Goal: Information Seeking & Learning: Check status

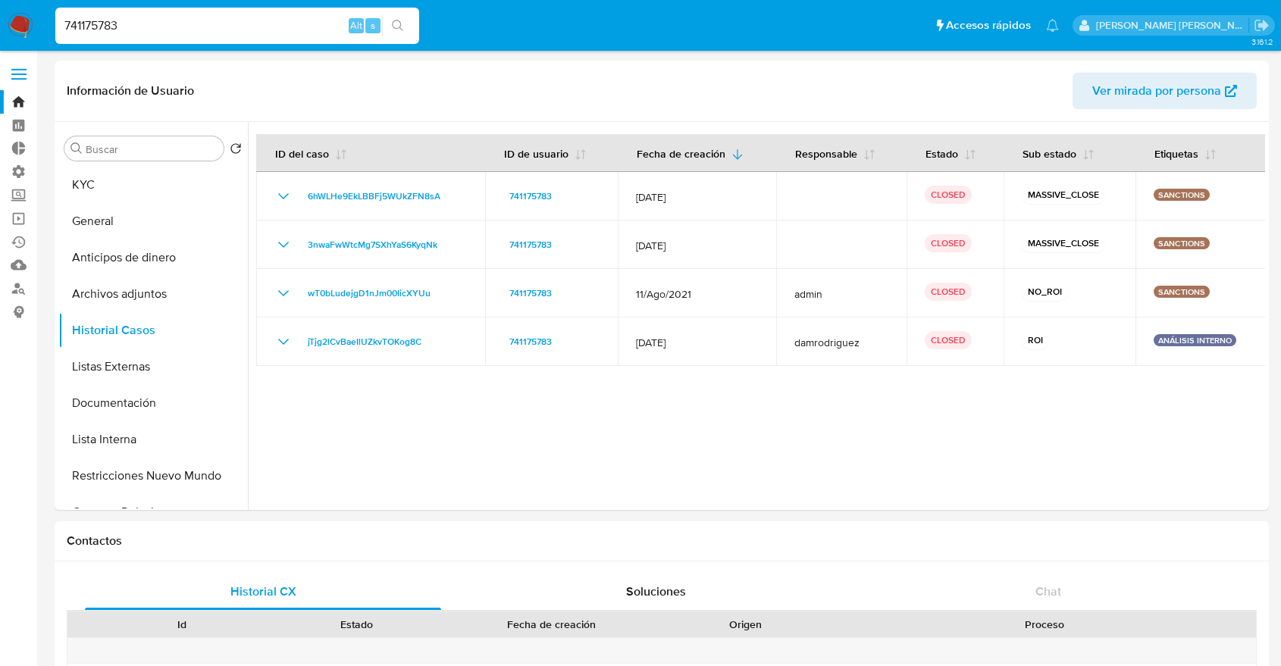
select select "10"
click at [311, 23] on input "741175783" at bounding box center [237, 26] width 364 height 20
paste input
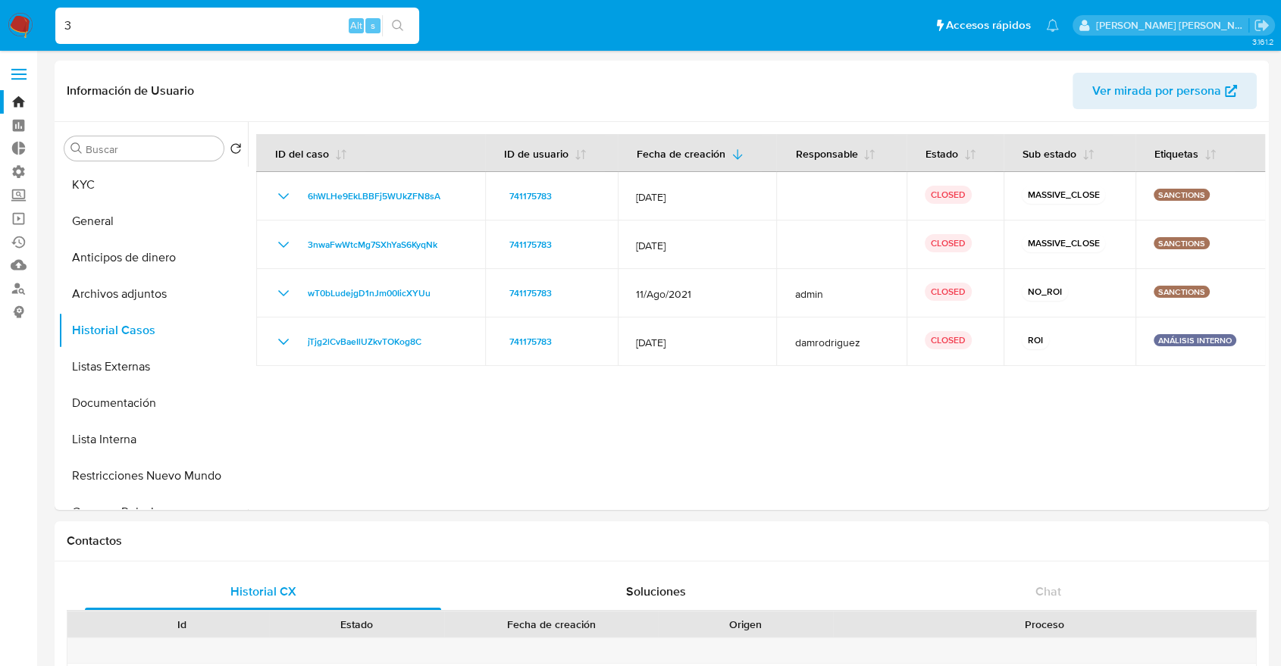
type input "3"
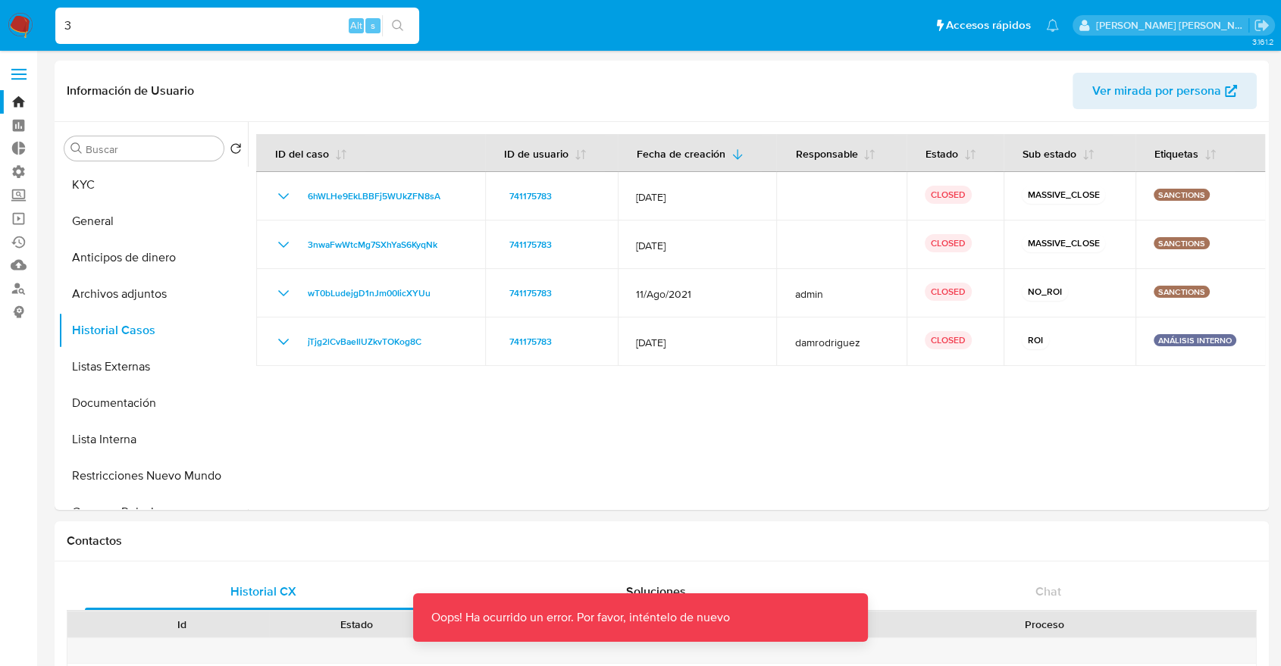
click at [18, 21] on img at bounding box center [21, 26] width 26 height 26
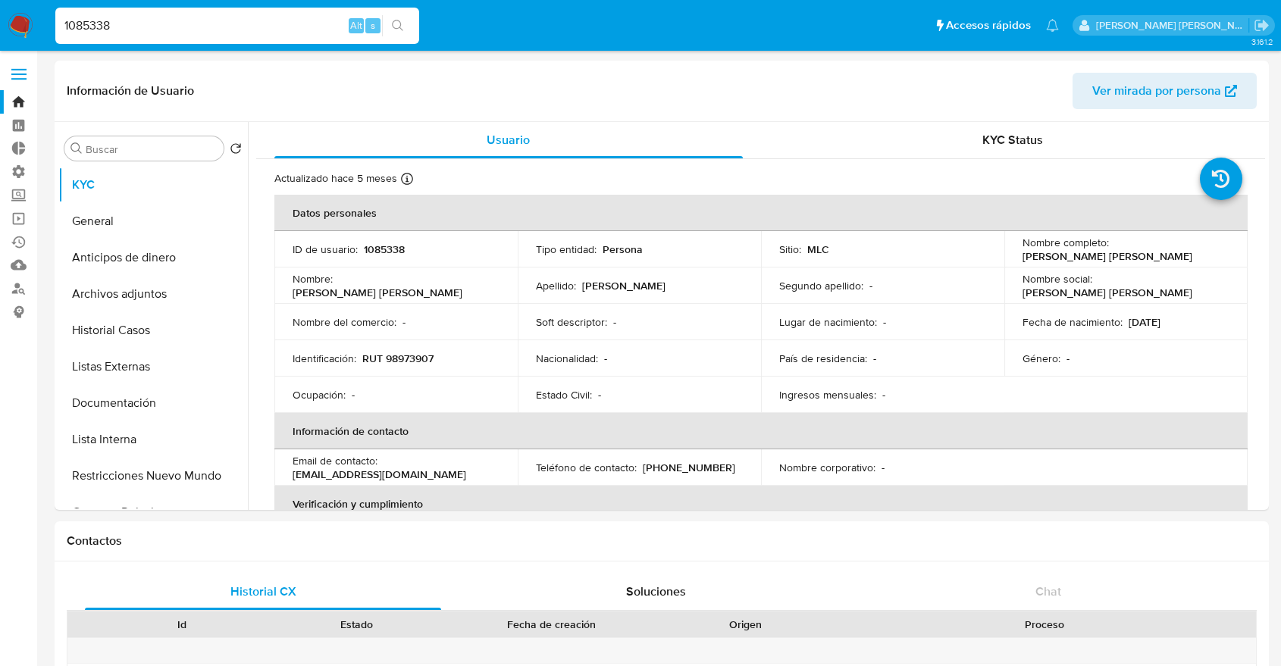
select select "10"
click at [96, 30] on input "1085338" at bounding box center [237, 26] width 364 height 20
type input "3"
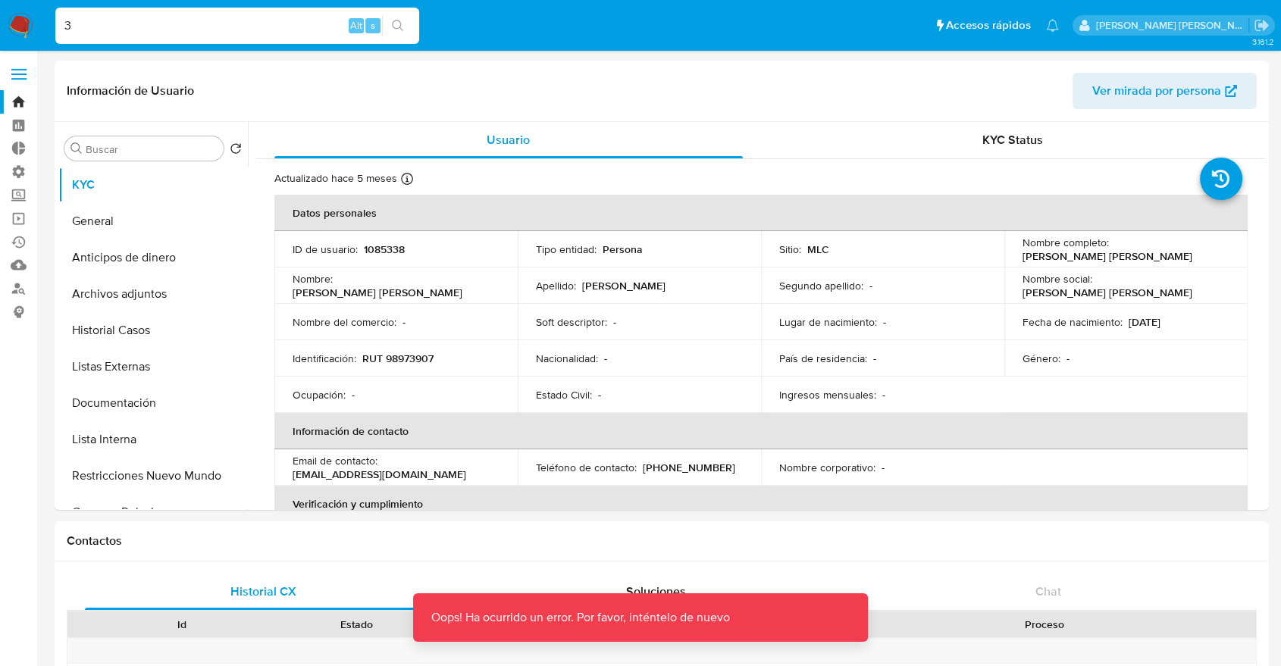
click at [24, 18] on img at bounding box center [21, 26] width 26 height 26
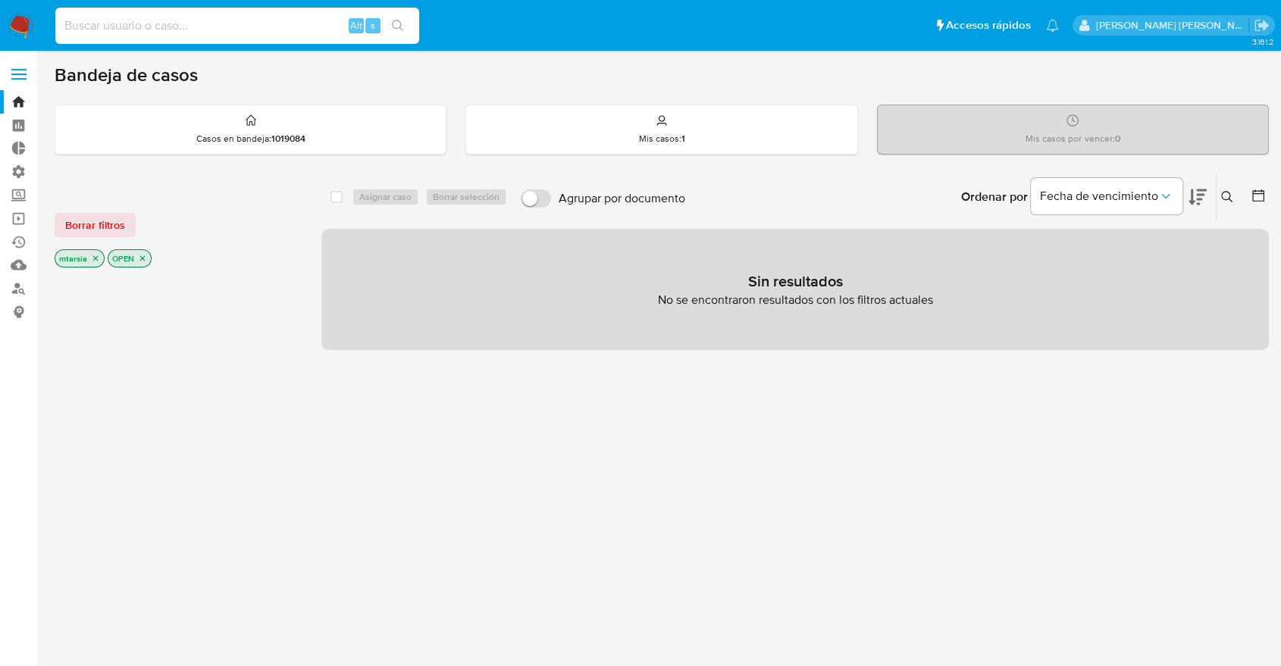
click at [303, 27] on input at bounding box center [237, 26] width 364 height 20
type input "3"
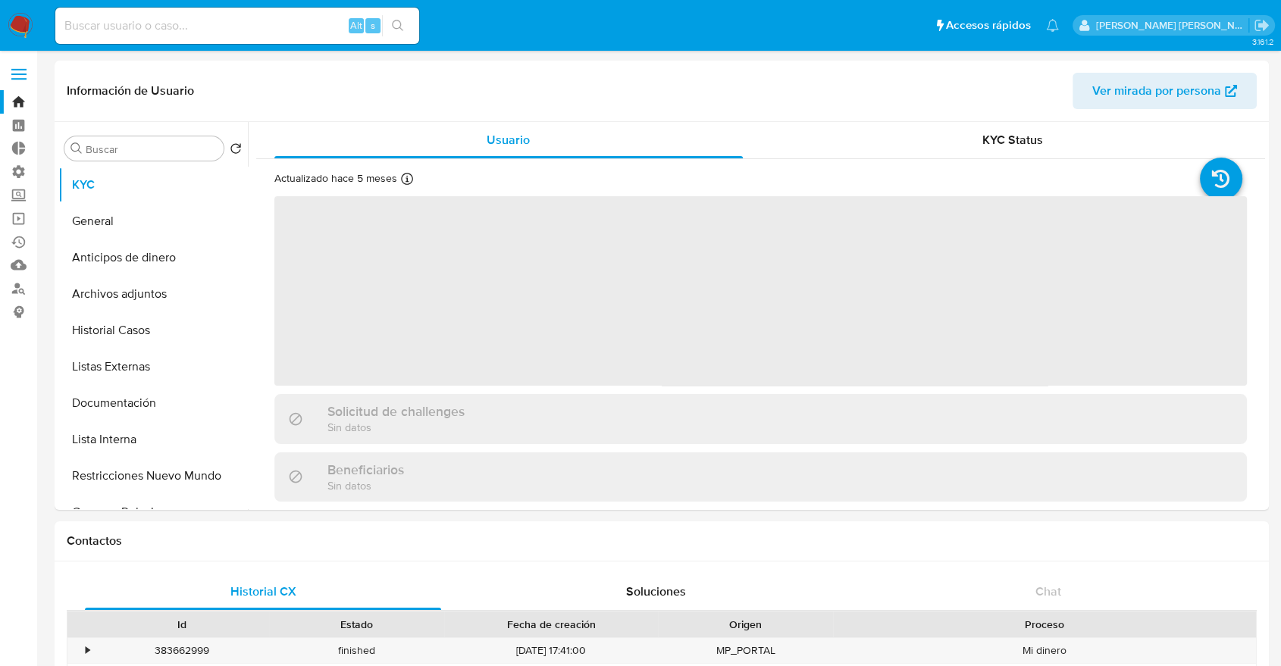
select select "10"
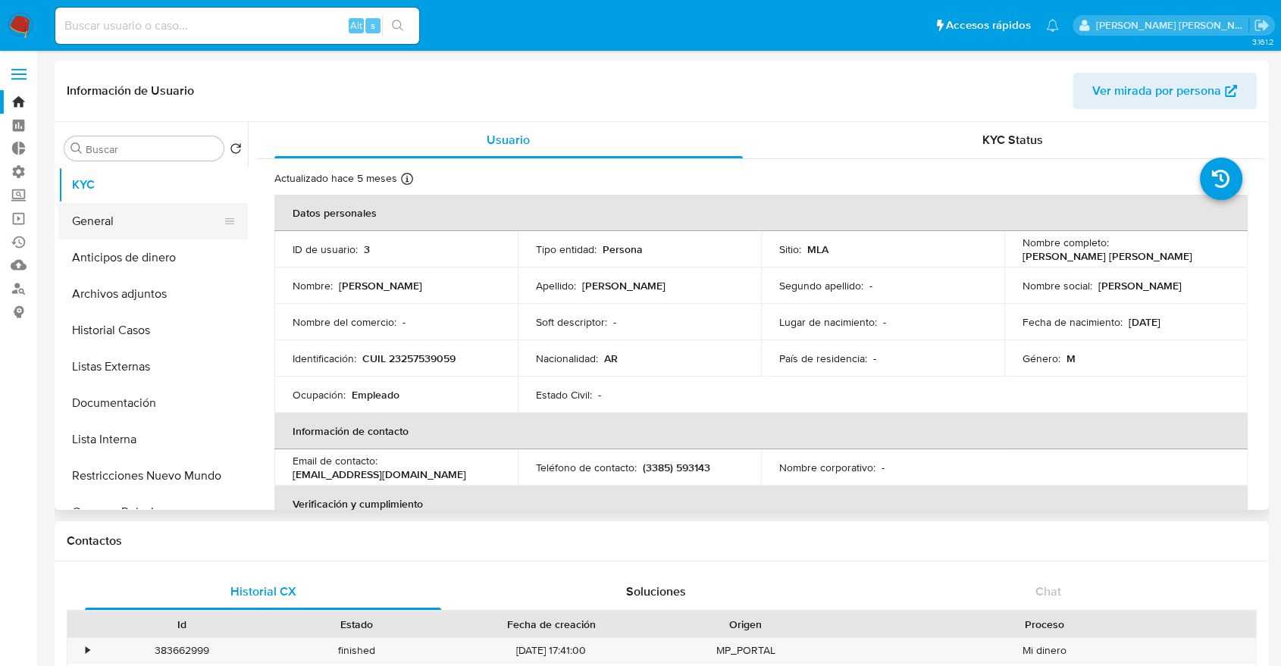
click at [170, 219] on button "General" at bounding box center [146, 221] width 177 height 36
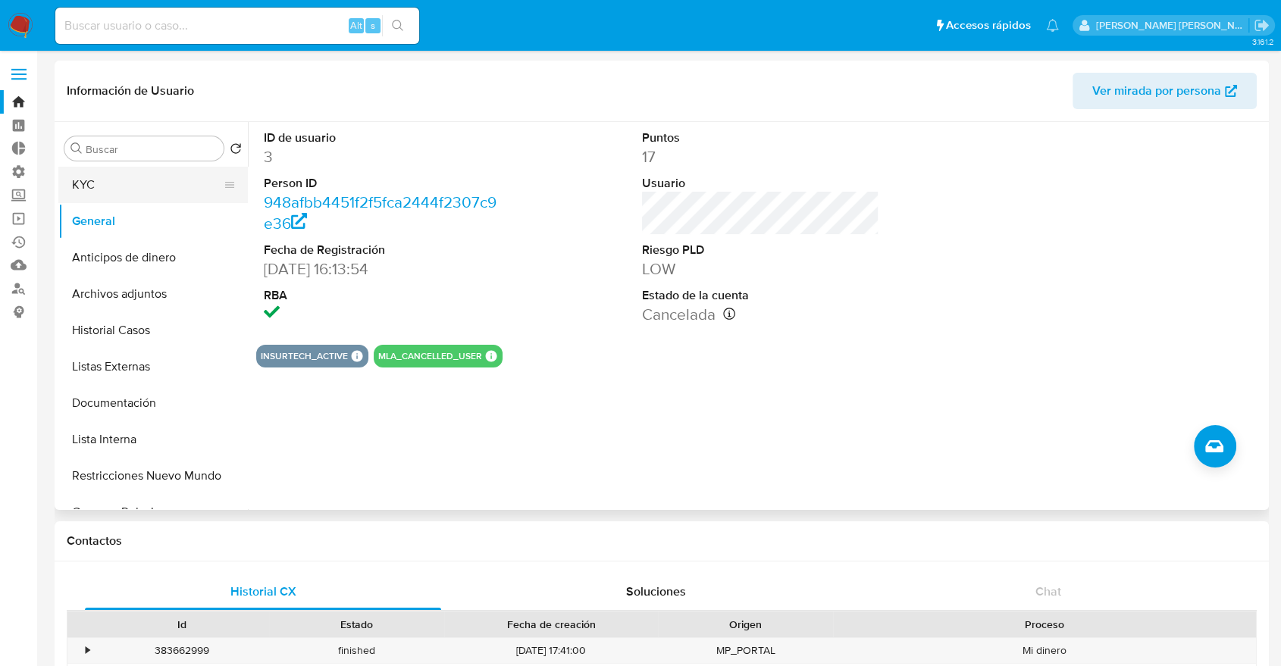
click at [167, 195] on button "KYC" at bounding box center [146, 185] width 177 height 36
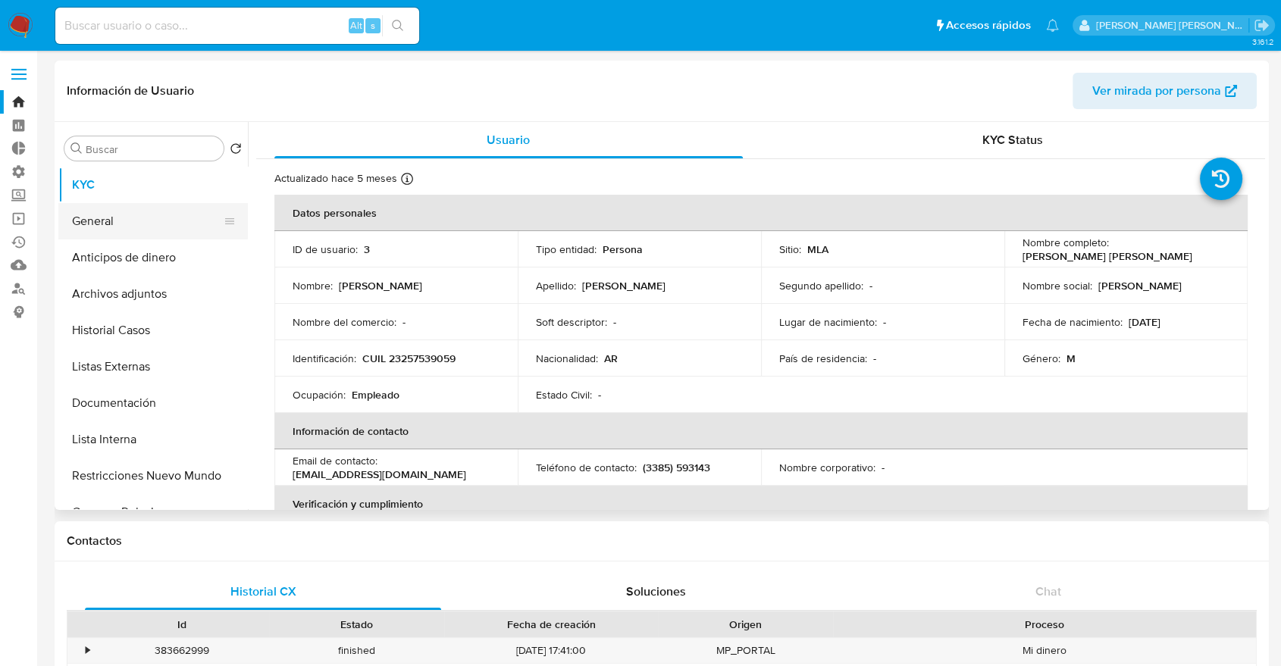
click at [160, 211] on button "General" at bounding box center [146, 221] width 177 height 36
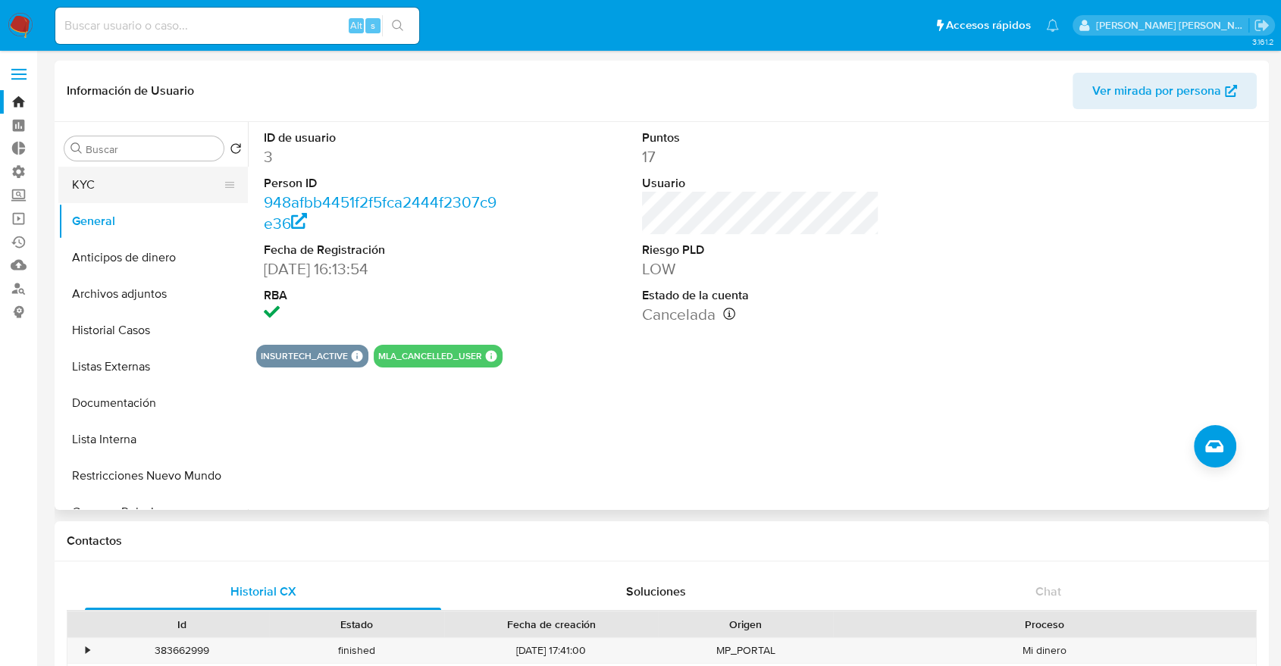
click at [154, 187] on button "KYC" at bounding box center [146, 185] width 177 height 36
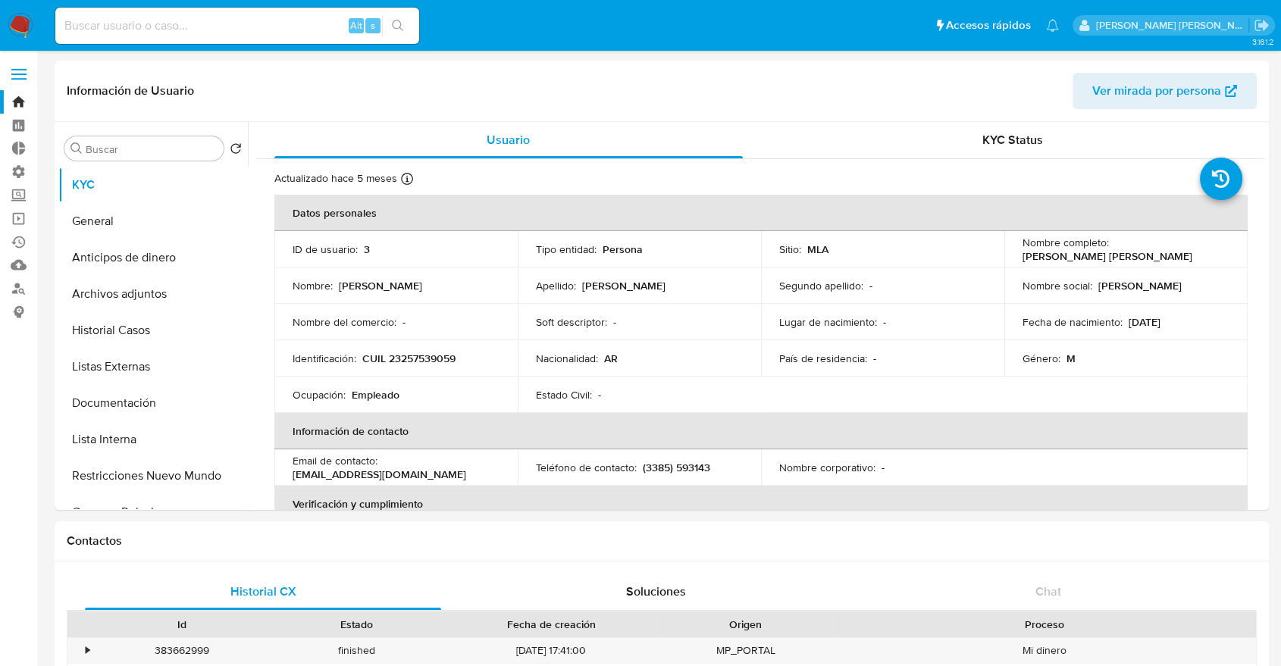
click at [955, 20] on ul "Pausado Ver notificaciones Alt s Accesos rápidos Presiona las siguientes teclas…" at bounding box center [557, 25] width 1018 height 38
click at [332, 19] on input at bounding box center [237, 26] width 364 height 20
type input "v"
paste input "453659145"
type input "453659145"
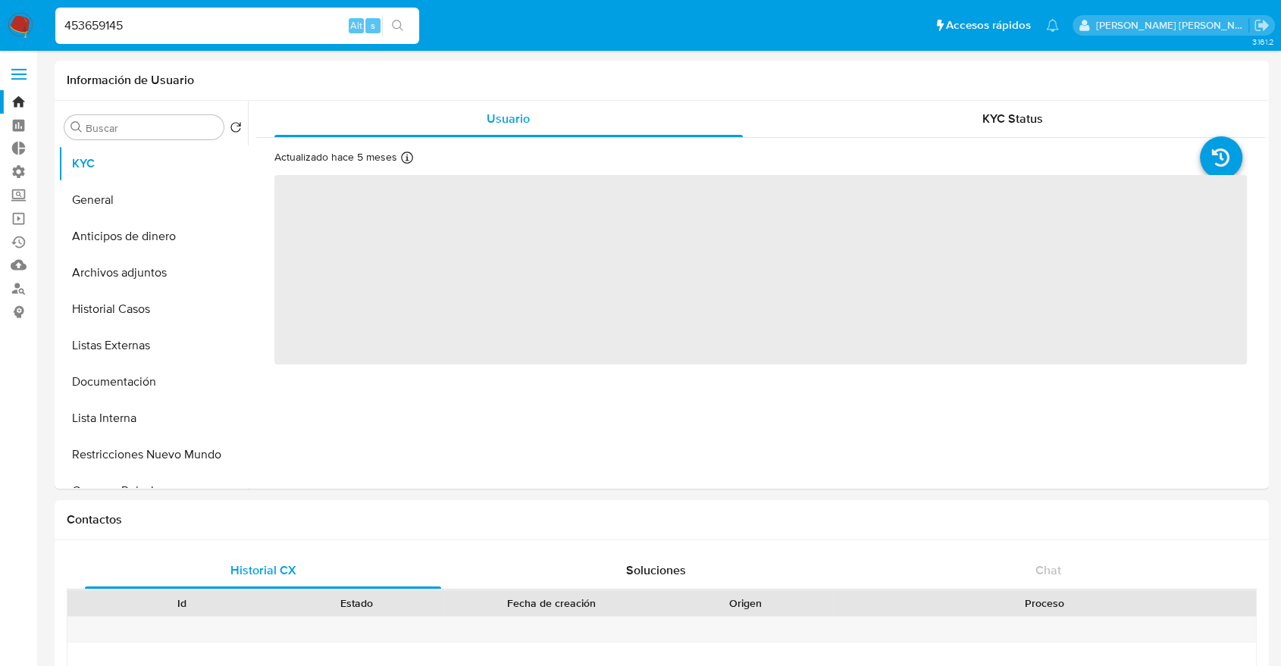
select select "10"
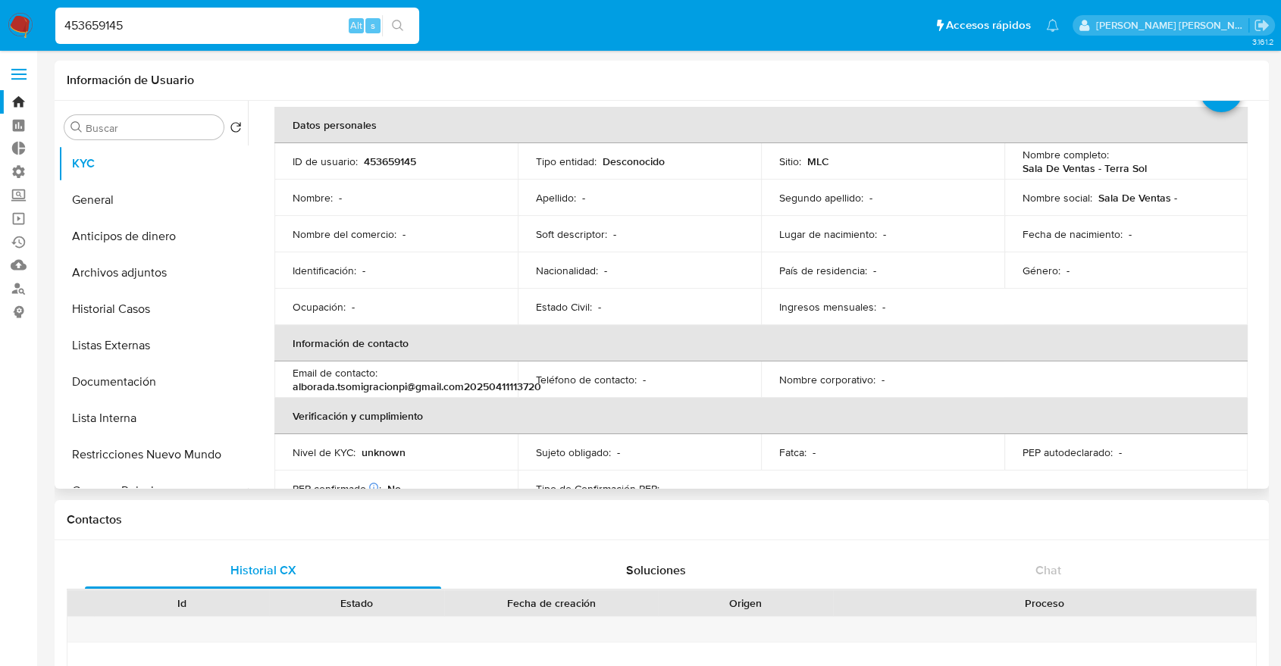
scroll to position [61, 0]
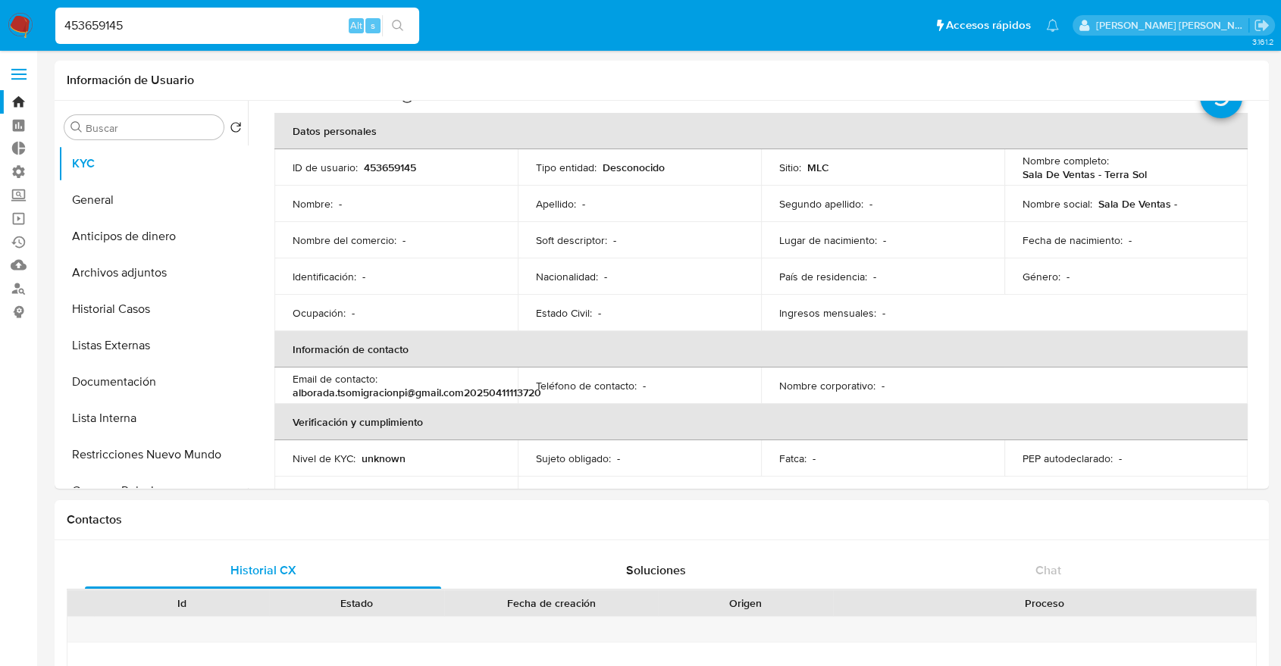
click at [312, 24] on input "453659145" at bounding box center [237, 26] width 364 height 20
paste input "81931497"
type input "481931497"
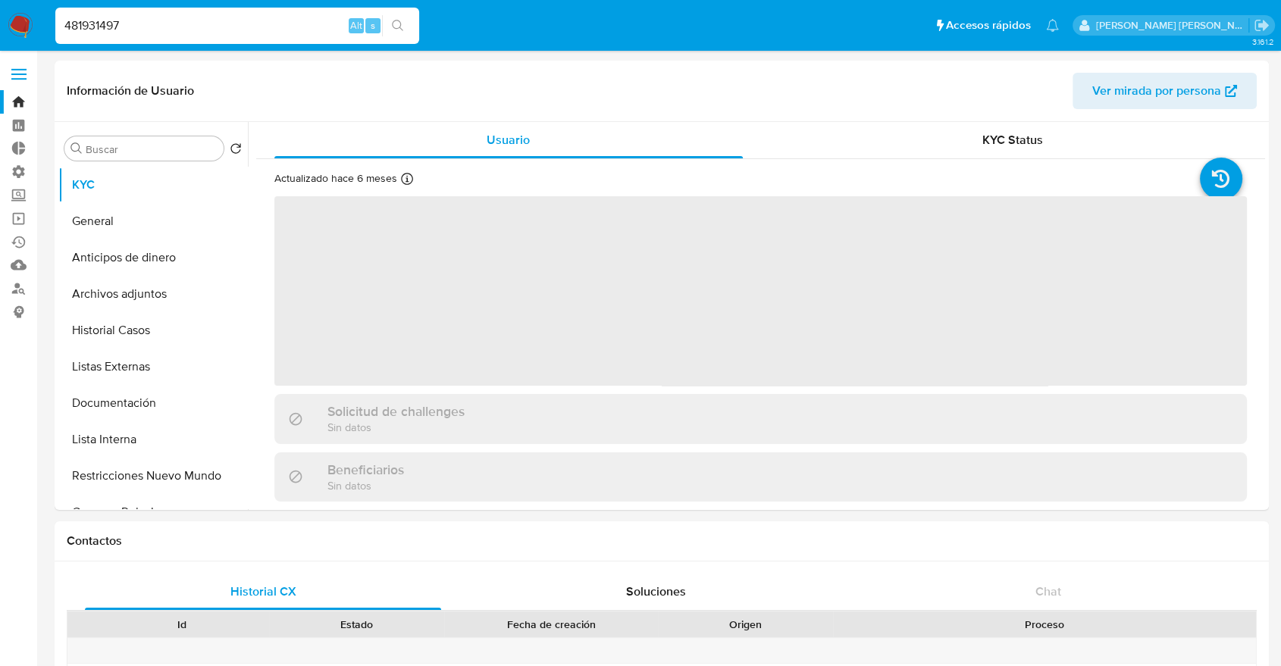
select select "10"
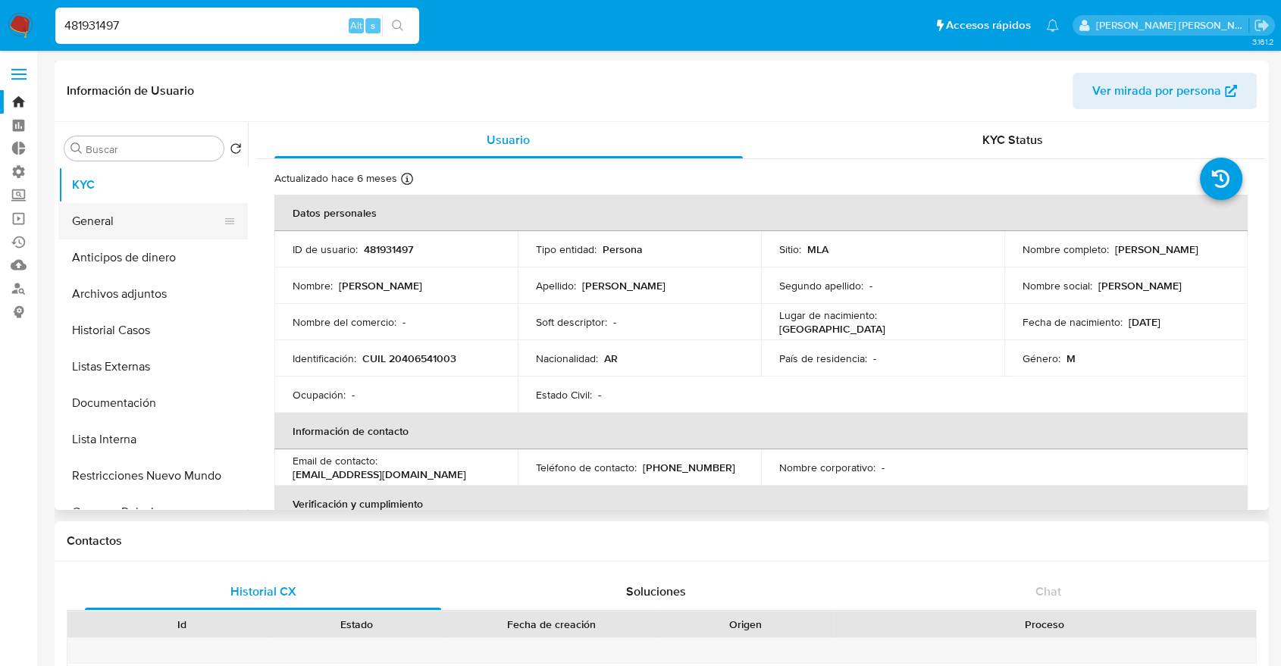
click at [159, 227] on button "General" at bounding box center [146, 221] width 177 height 36
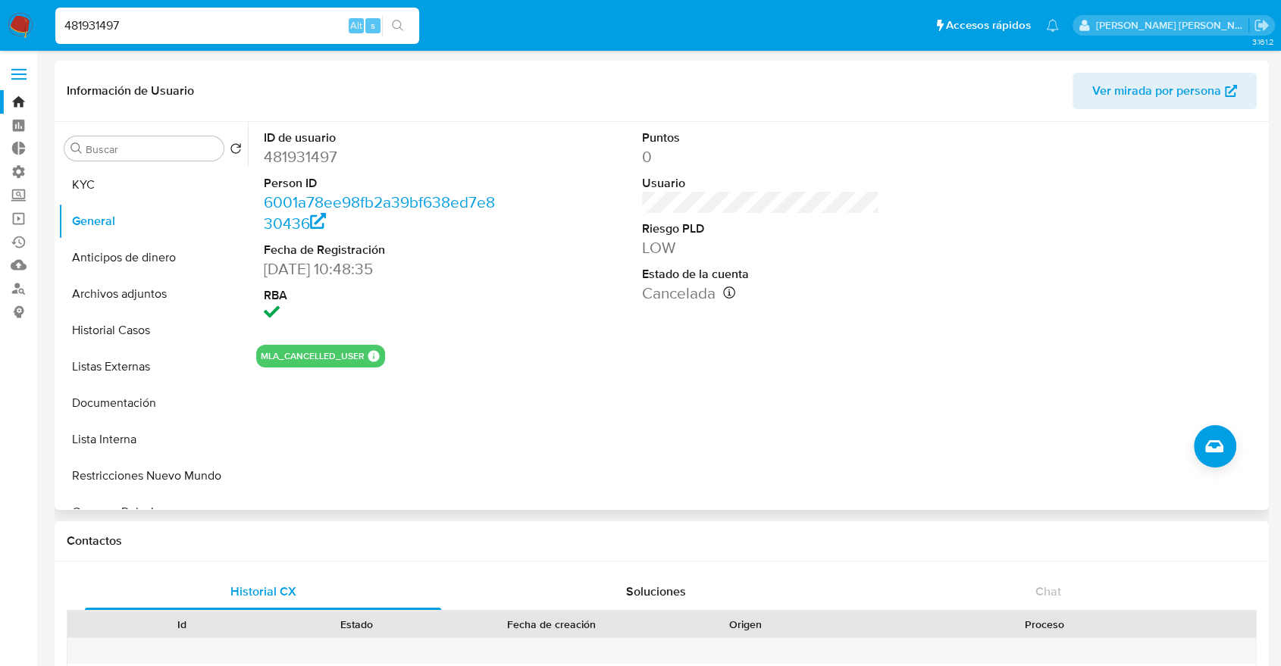
click at [271, 156] on dd "481931497" at bounding box center [382, 156] width 237 height 21
copy dd "481931497"
click at [324, 23] on input "481931497" at bounding box center [237, 26] width 364 height 20
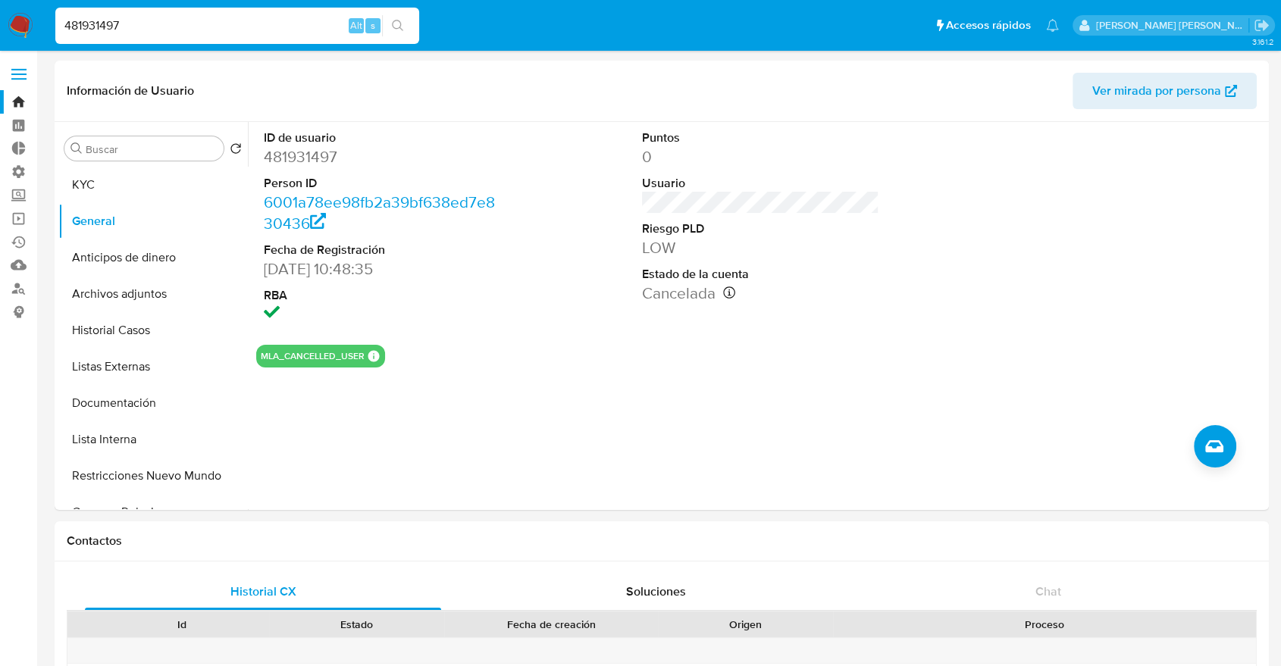
paste input "205389"
type input "481205389"
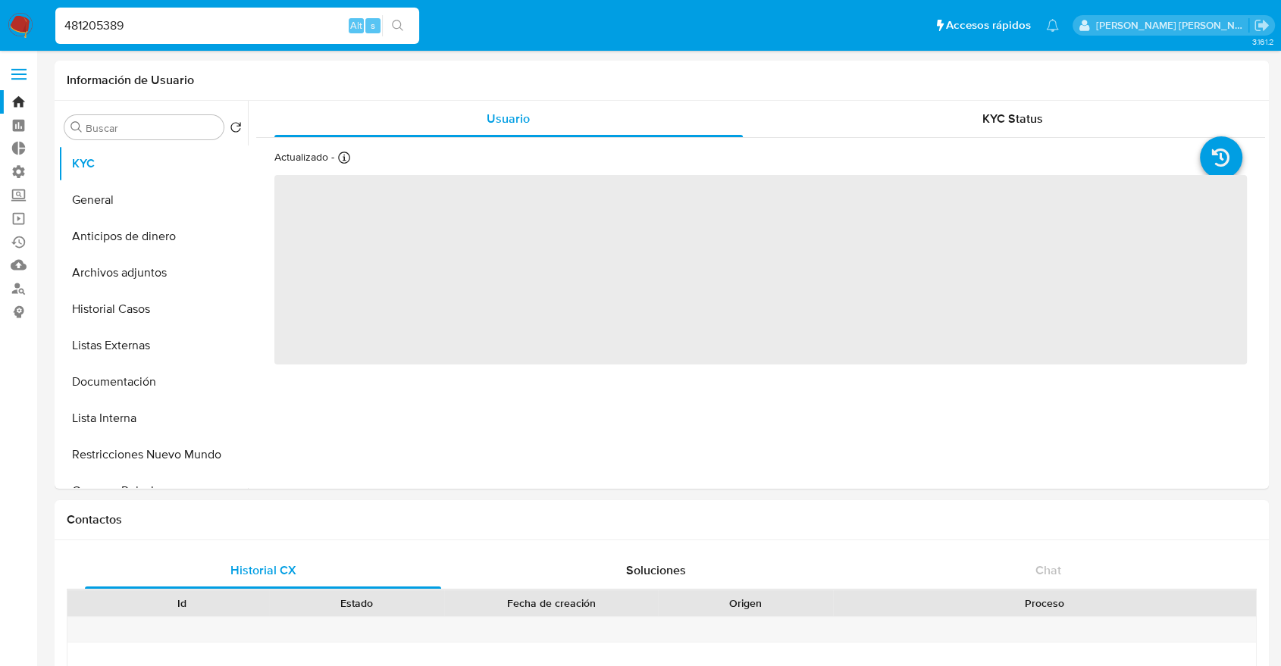
select select "10"
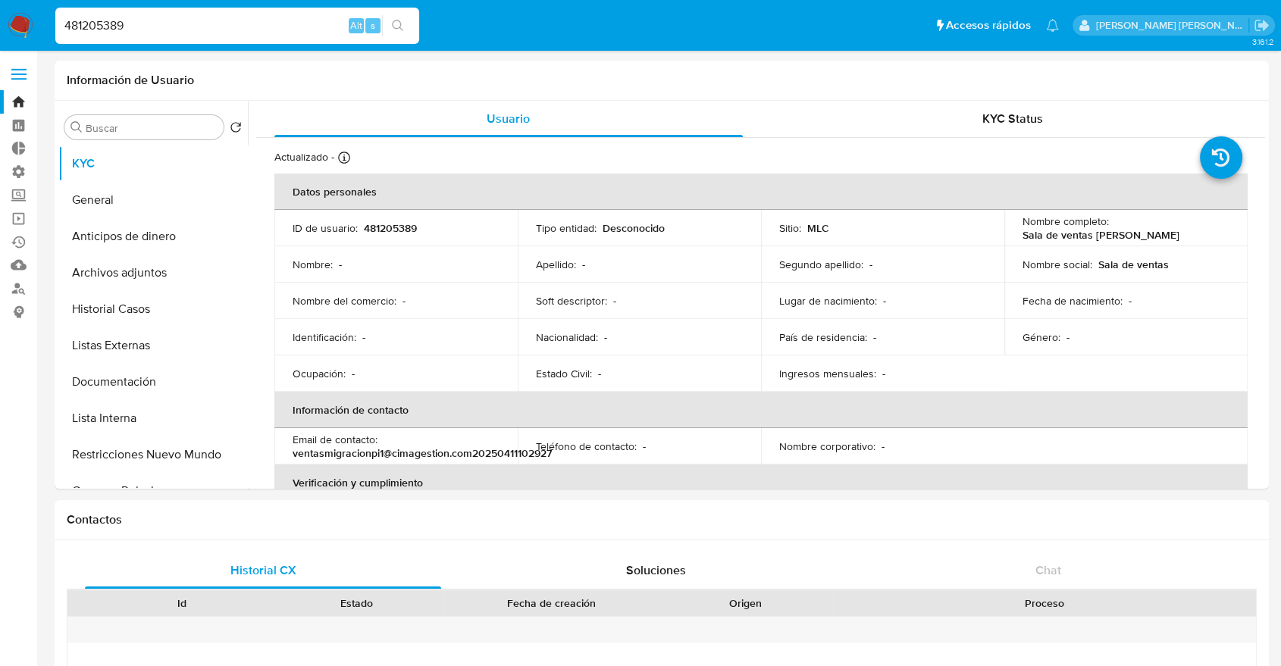
click at [334, 18] on input "481205389" at bounding box center [237, 26] width 364 height 20
paste input "258062031"
type input "258062031"
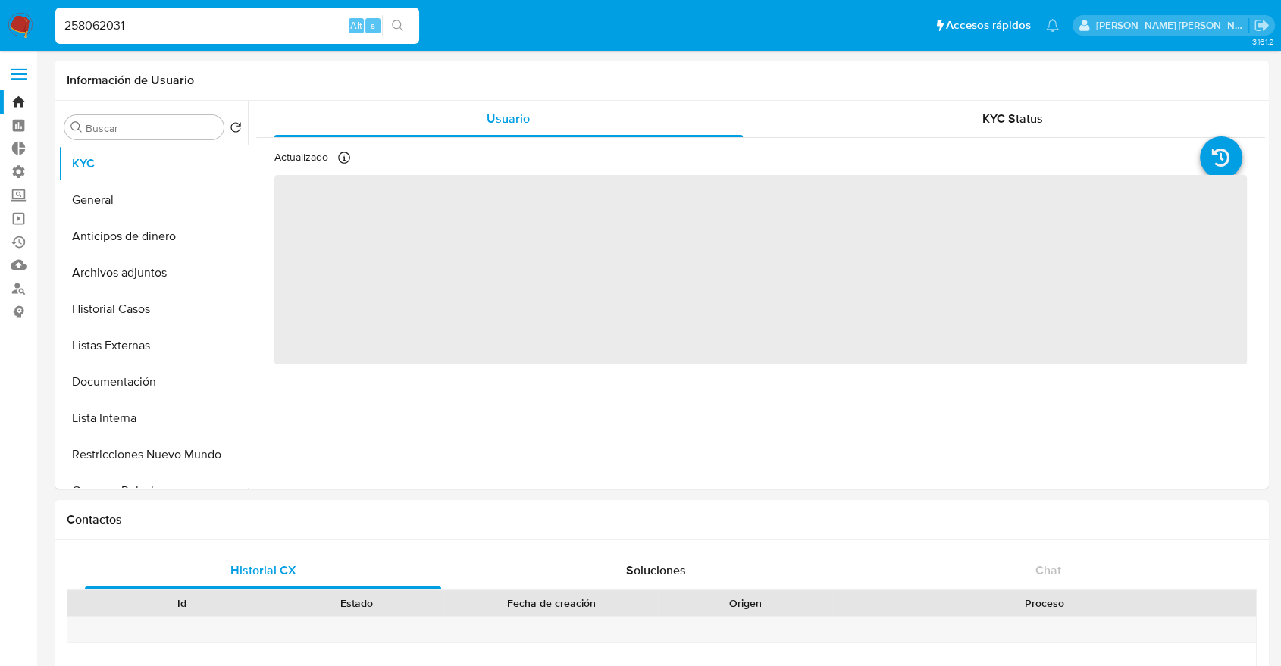
select select "10"
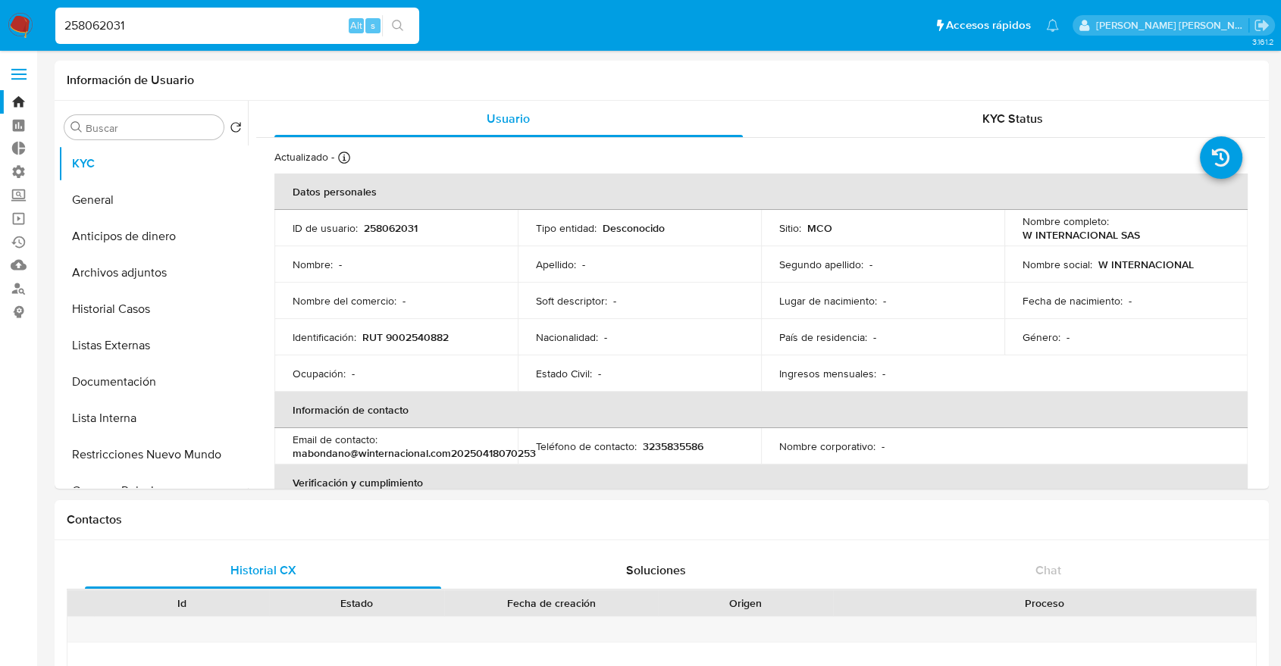
click at [311, 37] on div "258062031 Alt s" at bounding box center [237, 26] width 364 height 36
click at [315, 33] on input "258062031" at bounding box center [237, 26] width 364 height 20
paste input "415235888"
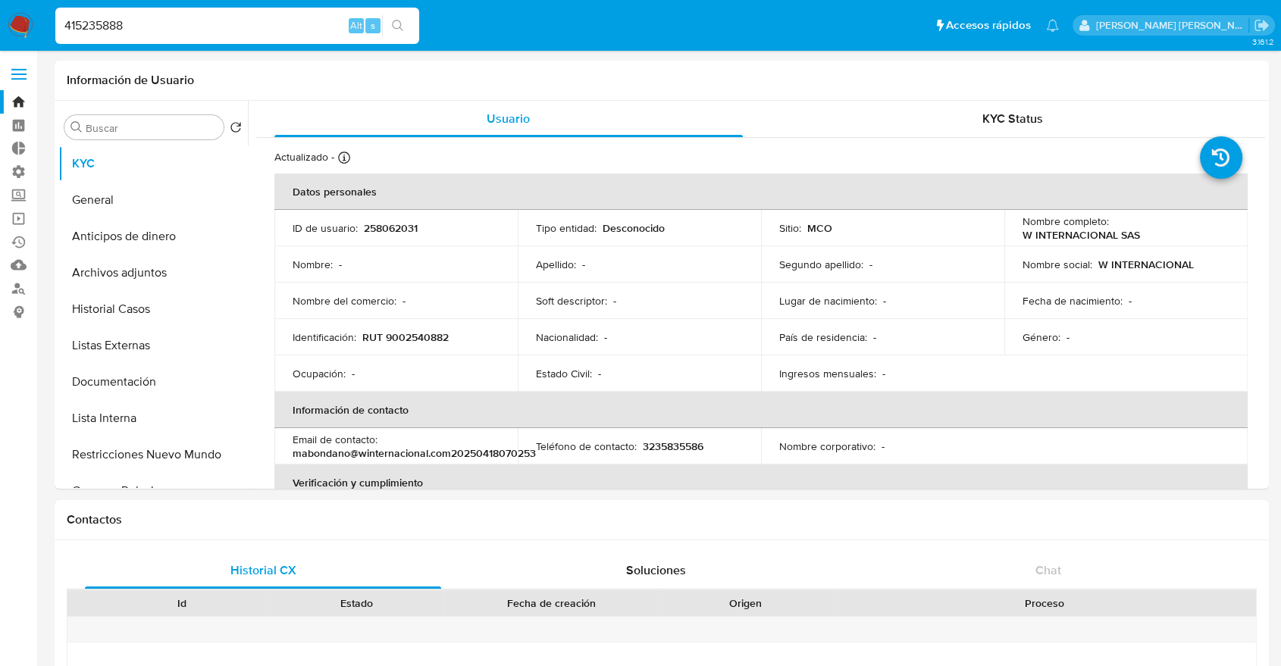
type input "415235888"
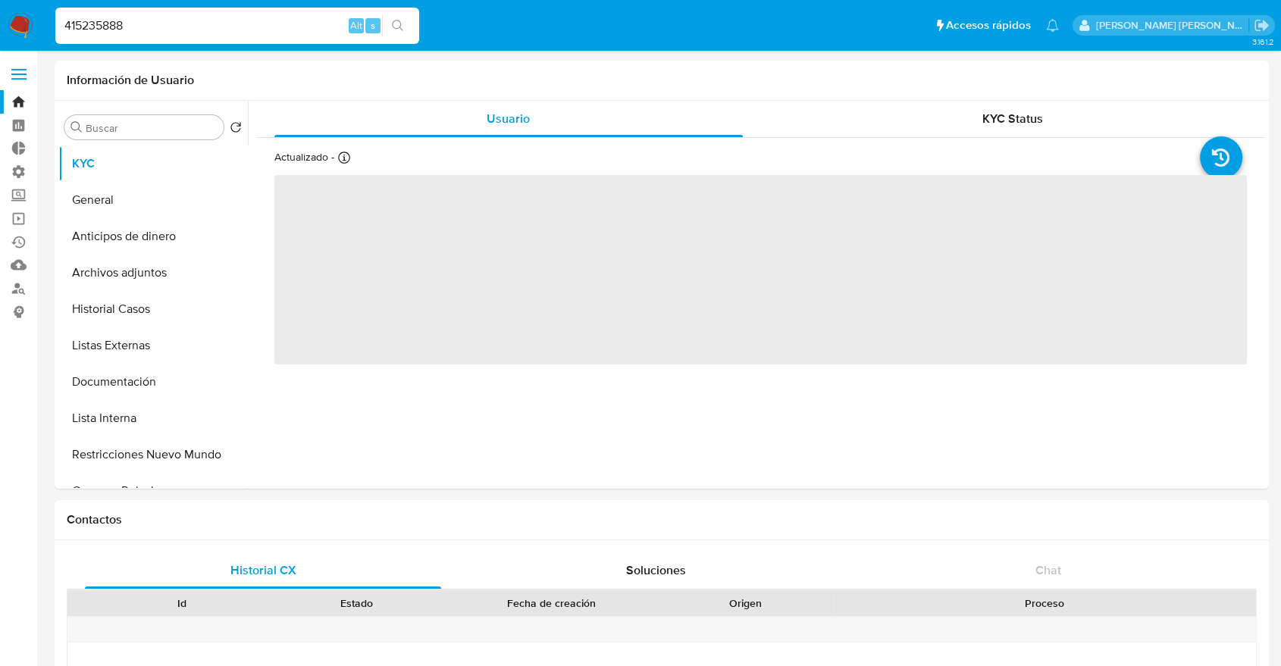
select select "10"
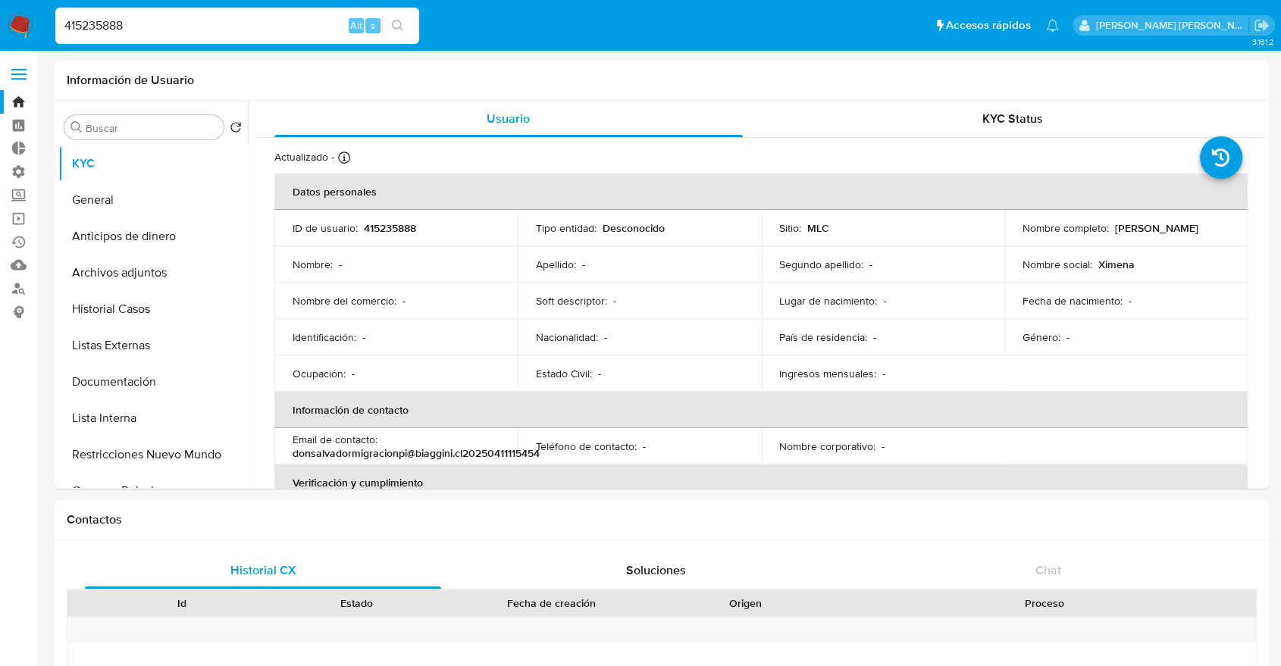
click at [314, 24] on input "415235888" at bounding box center [237, 26] width 364 height 20
paste input "8346996"
type input "8346996"
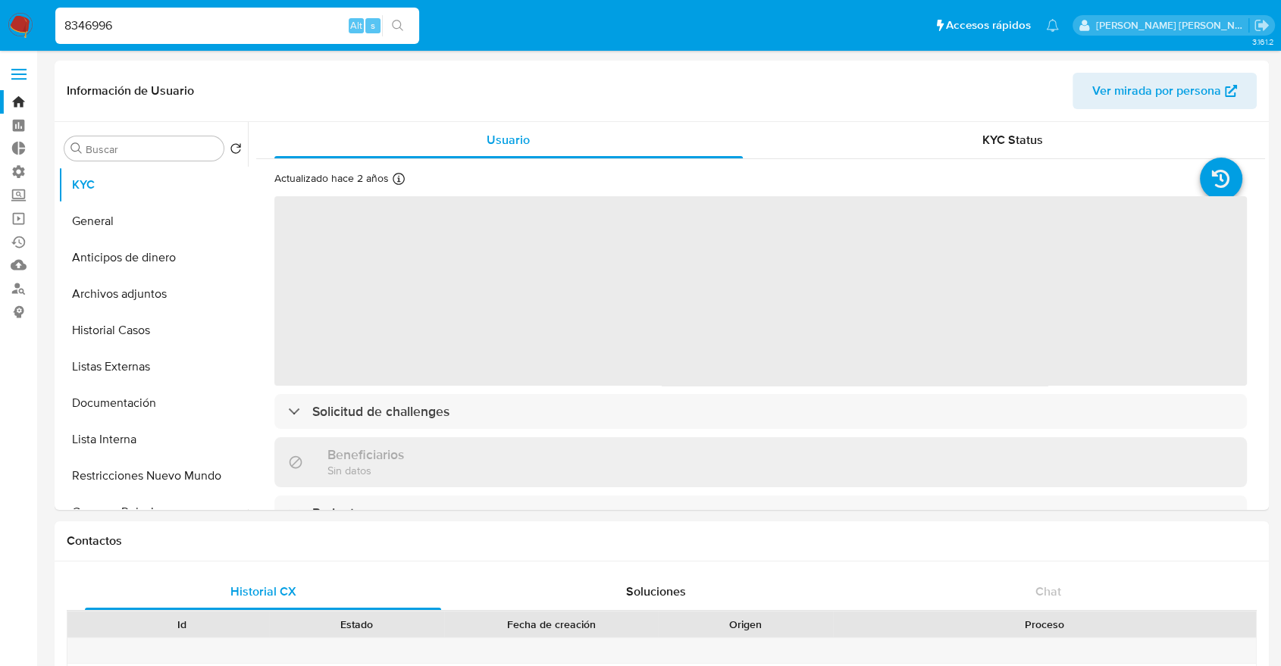
select select "10"
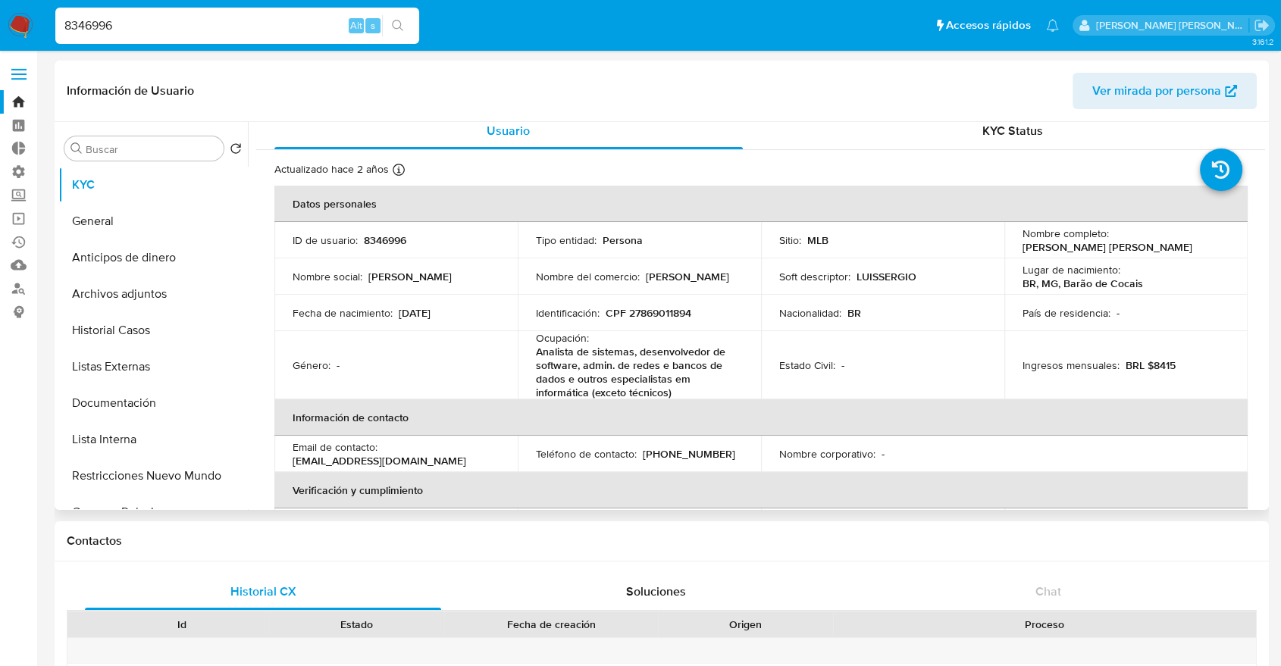
scroll to position [5, 0]
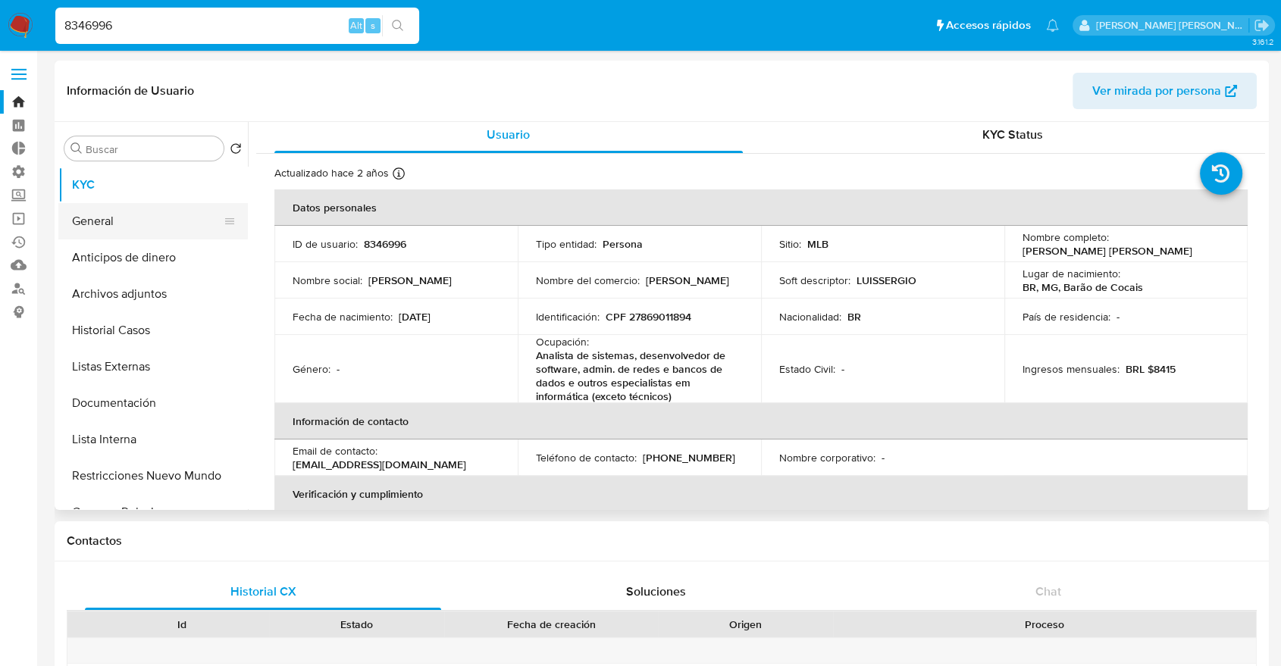
click at [159, 211] on button "General" at bounding box center [146, 221] width 177 height 36
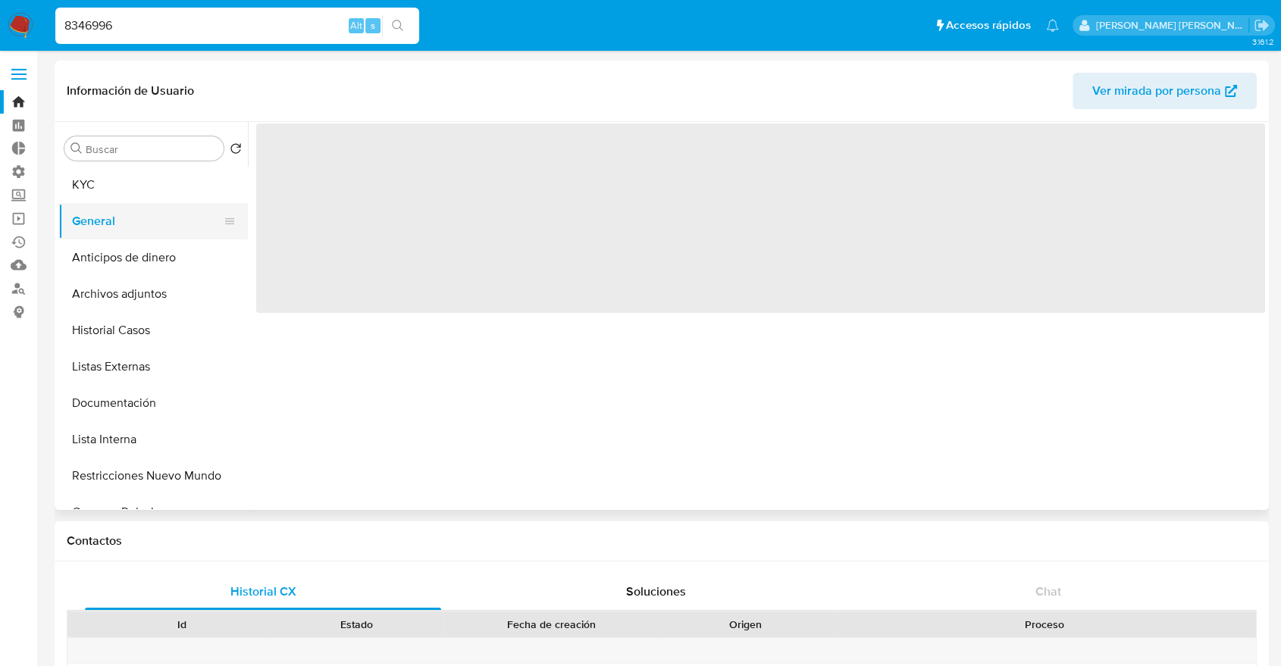
scroll to position [0, 0]
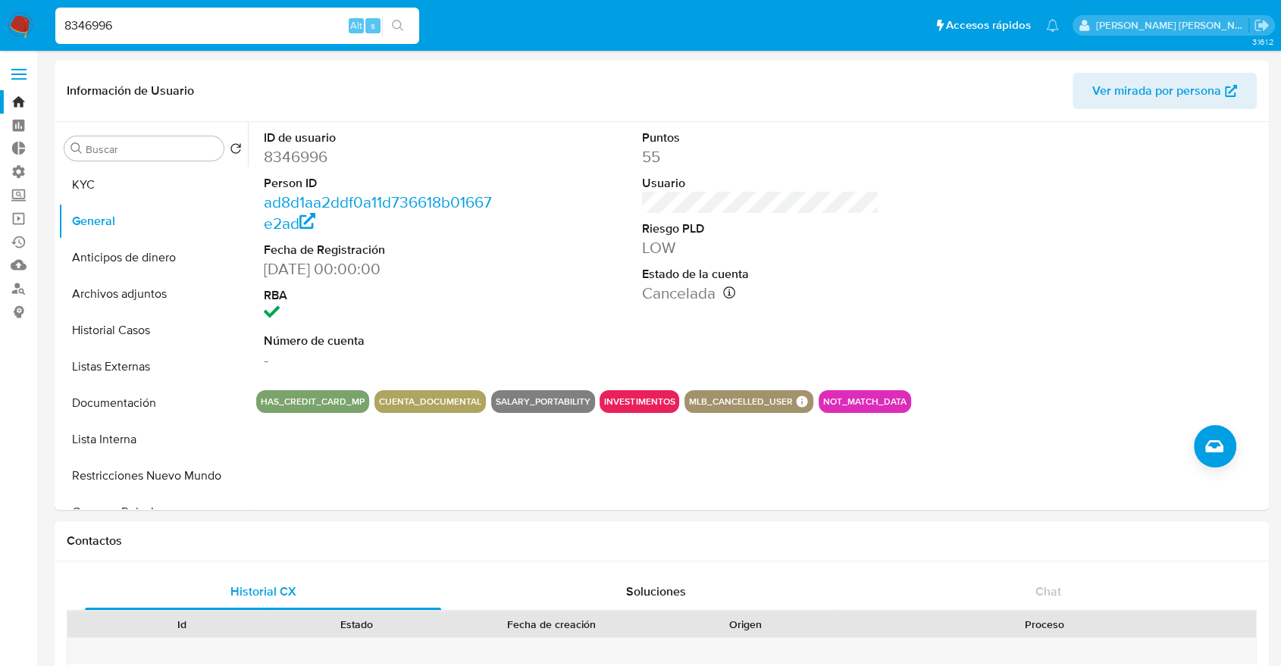
click at [317, 24] on input "8346996" at bounding box center [237, 26] width 364 height 20
paste input "629227027"
type input "629227027"
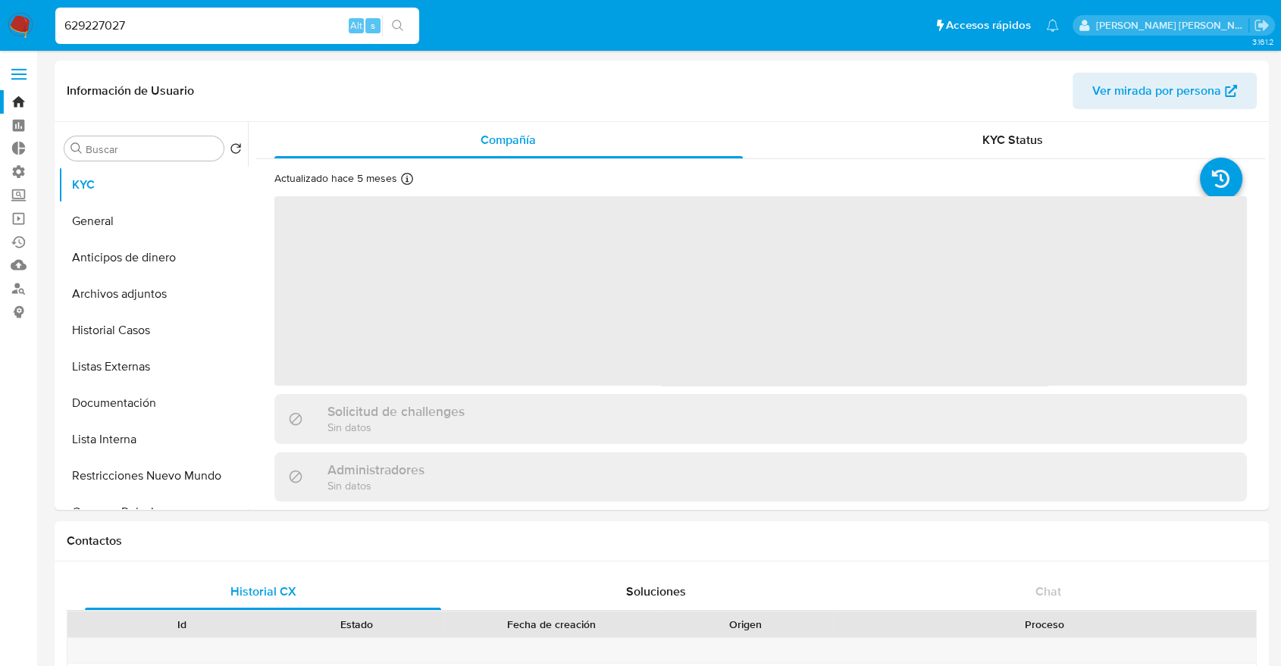
select select "10"
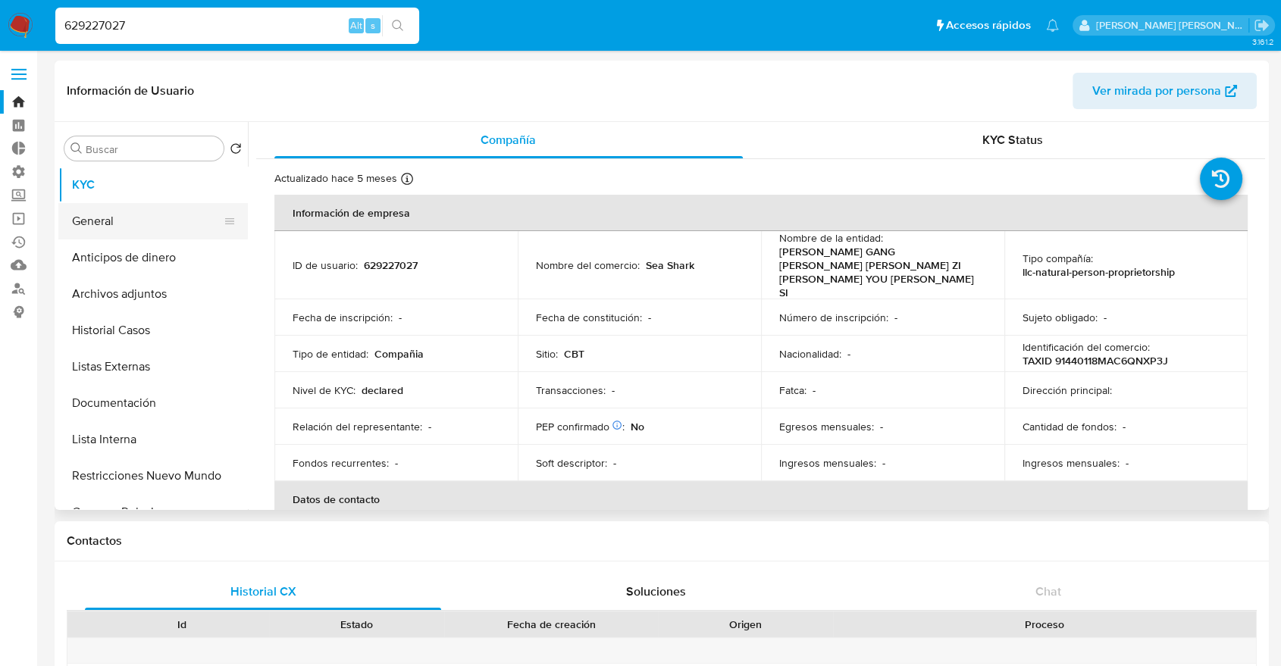
click at [158, 224] on button "General" at bounding box center [146, 221] width 177 height 36
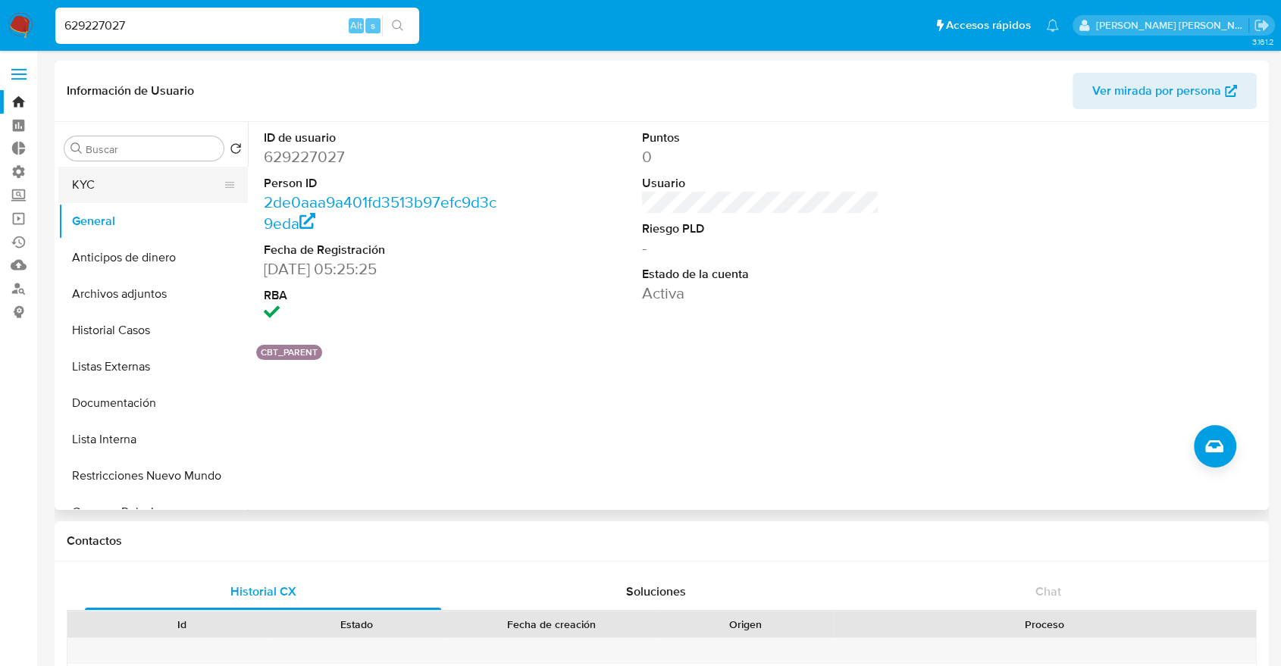
click at [164, 192] on button "KYC" at bounding box center [146, 185] width 177 height 36
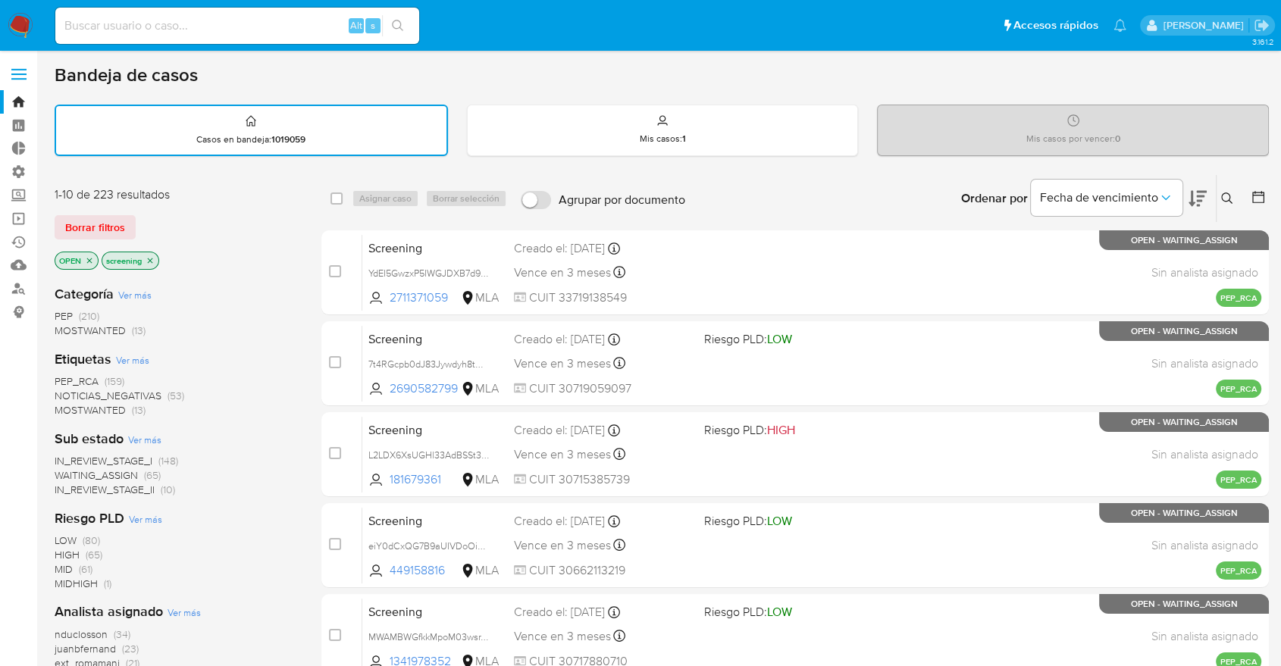
click at [69, 404] on span "MOSTWANTED" at bounding box center [90, 409] width 71 height 15
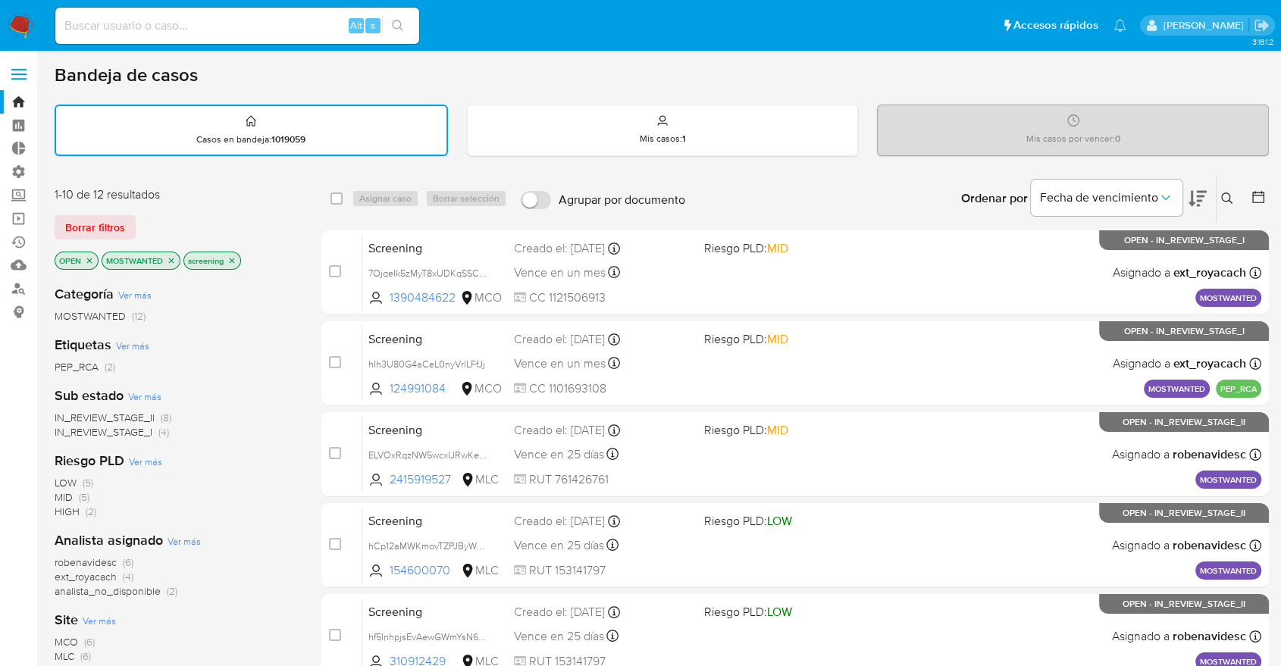
click at [172, 258] on icon "close-filter" at bounding box center [171, 260] width 9 height 9
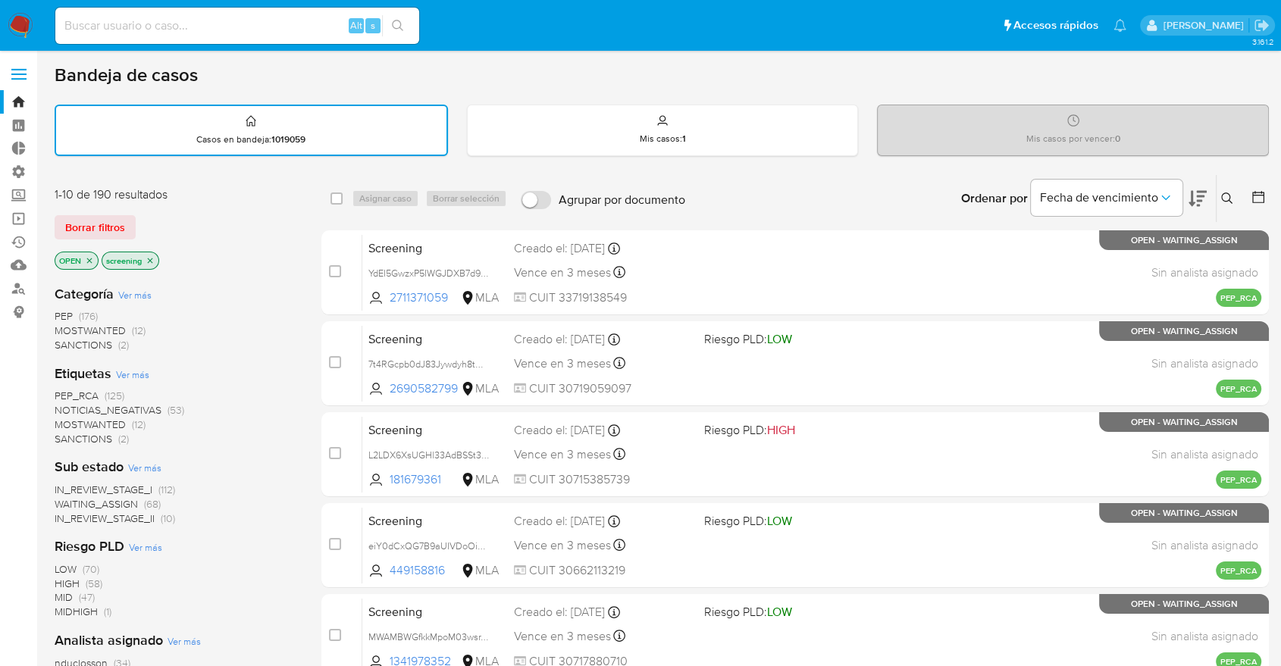
click at [69, 431] on span "SANCTIONS" at bounding box center [84, 438] width 58 height 15
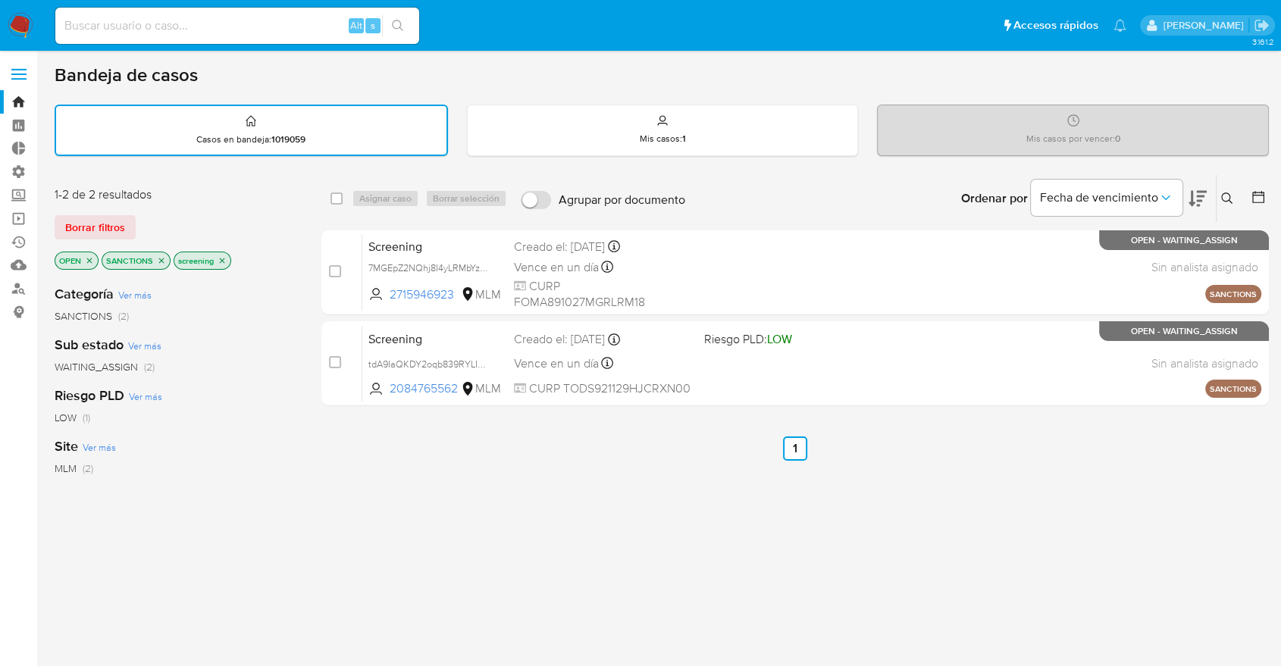
click at [162, 259] on icon "close-filter" at bounding box center [161, 260] width 9 height 9
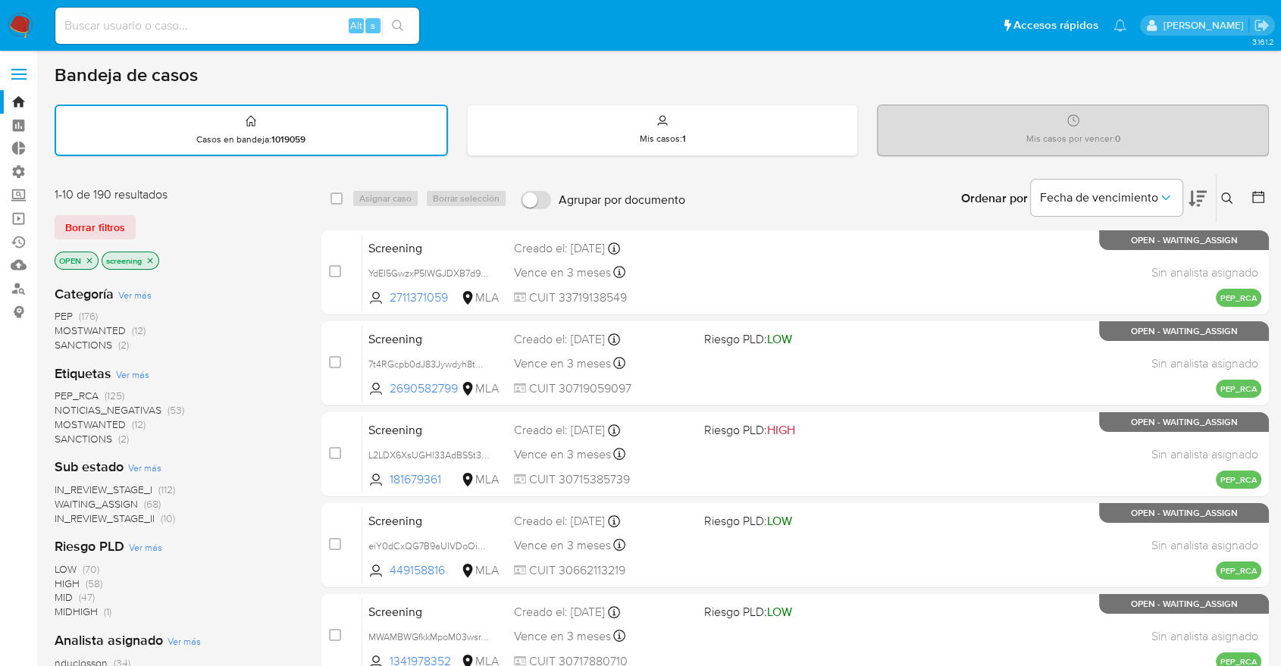
click at [151, 225] on div "Borrar filtros" at bounding box center [176, 227] width 242 height 24
click at [171, 223] on div "Borrar filtros" at bounding box center [176, 227] width 242 height 24
click at [62, 422] on span "MOSTWANTED" at bounding box center [90, 424] width 71 height 15
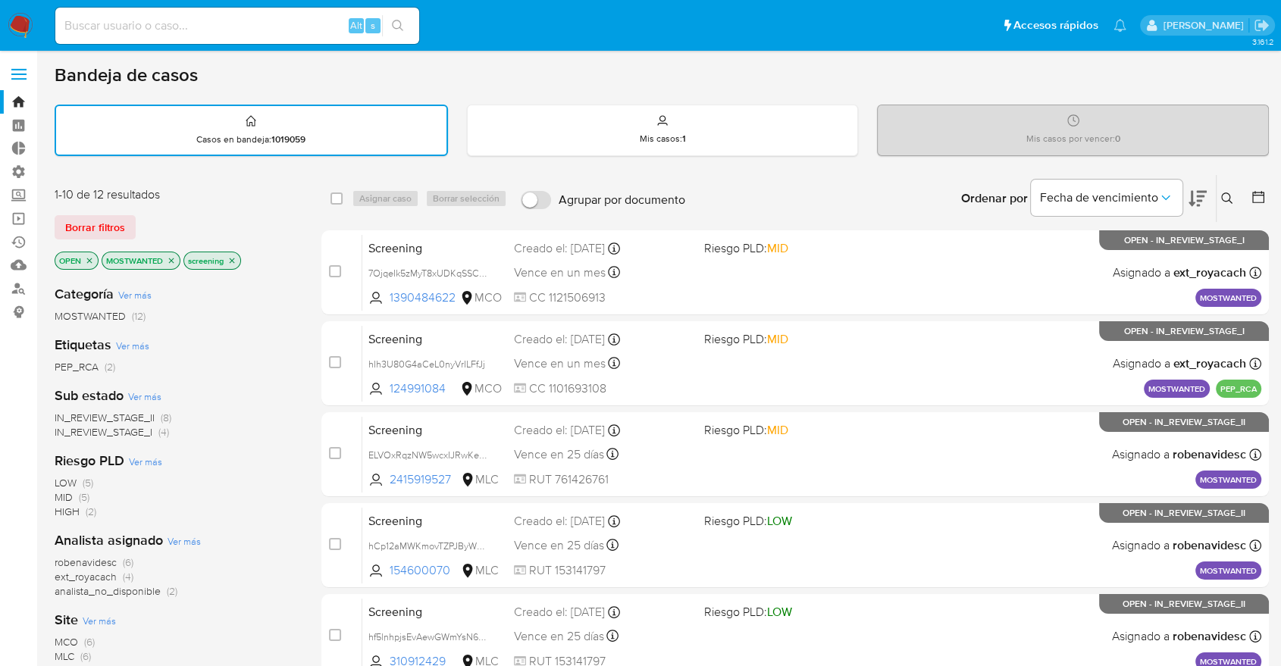
click at [1191, 191] on icon at bounding box center [1197, 199] width 18 height 16
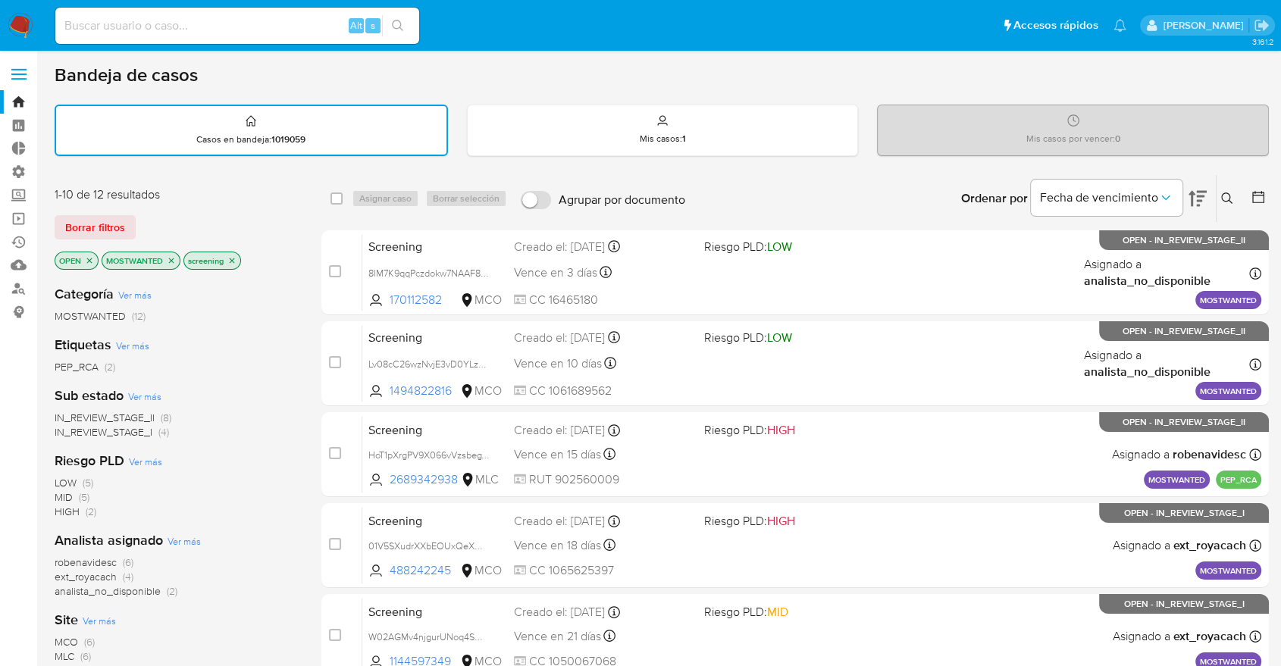
click at [173, 260] on icon "close-filter" at bounding box center [171, 260] width 5 height 5
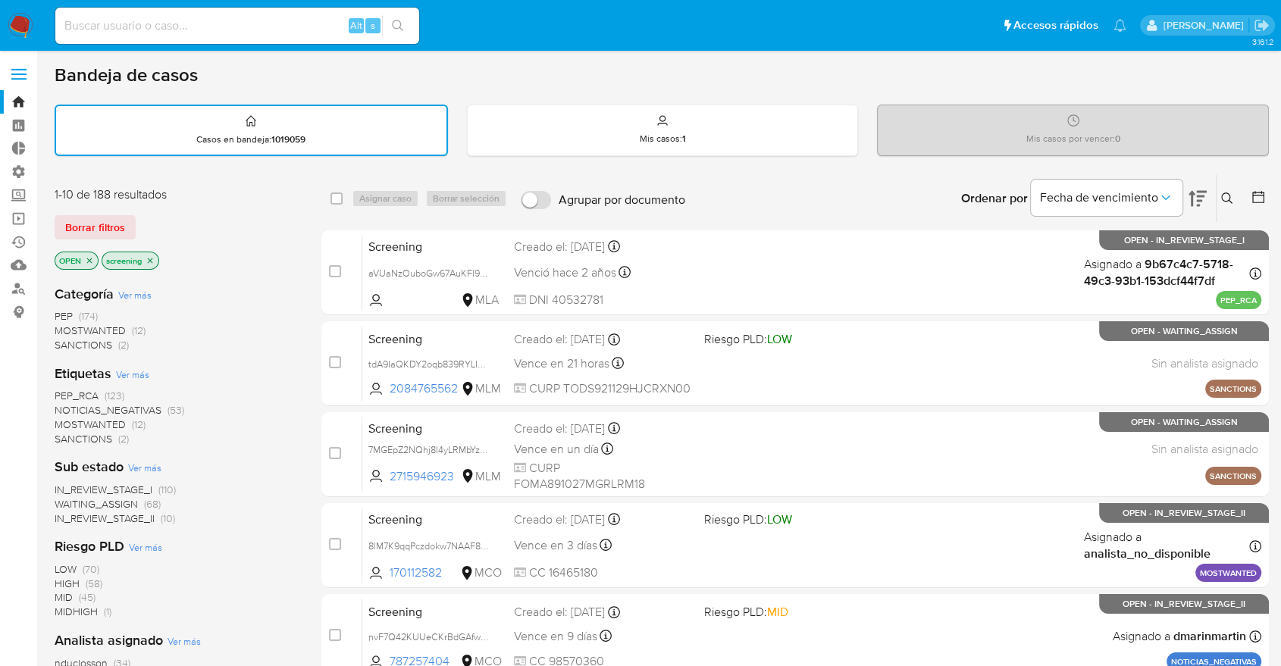
click at [61, 390] on span "PEP_RCA" at bounding box center [77, 395] width 44 height 15
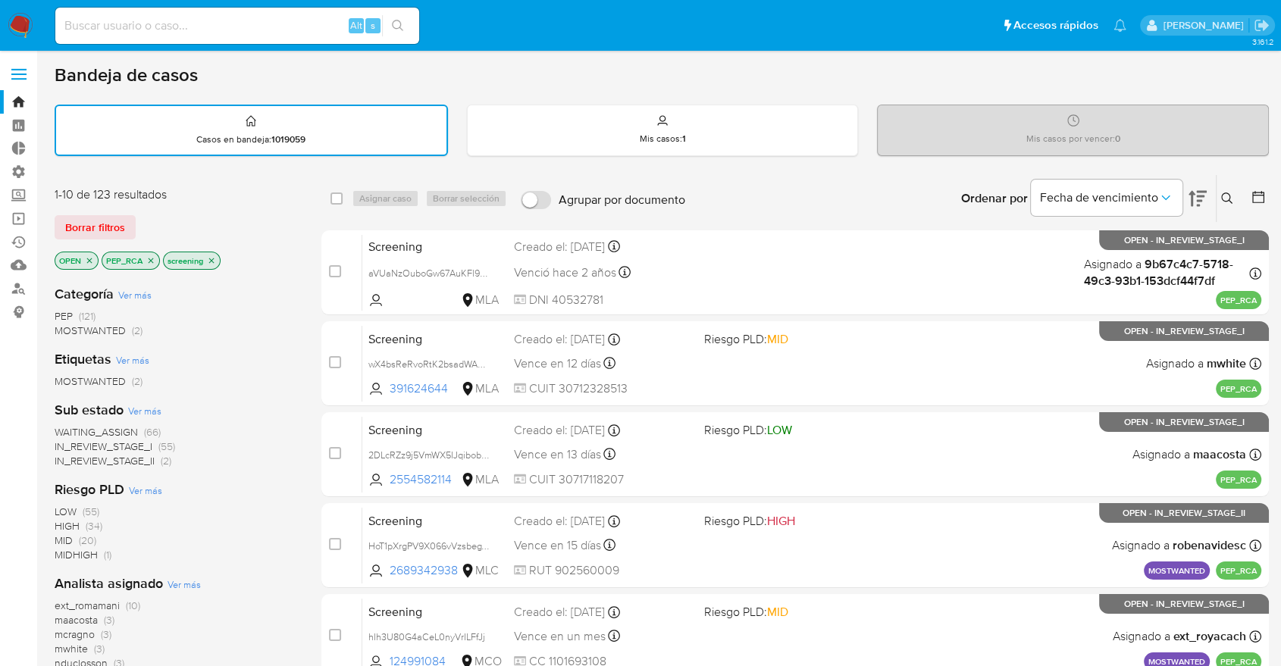
click at [152, 258] on icon "close-filter" at bounding box center [151, 260] width 5 height 5
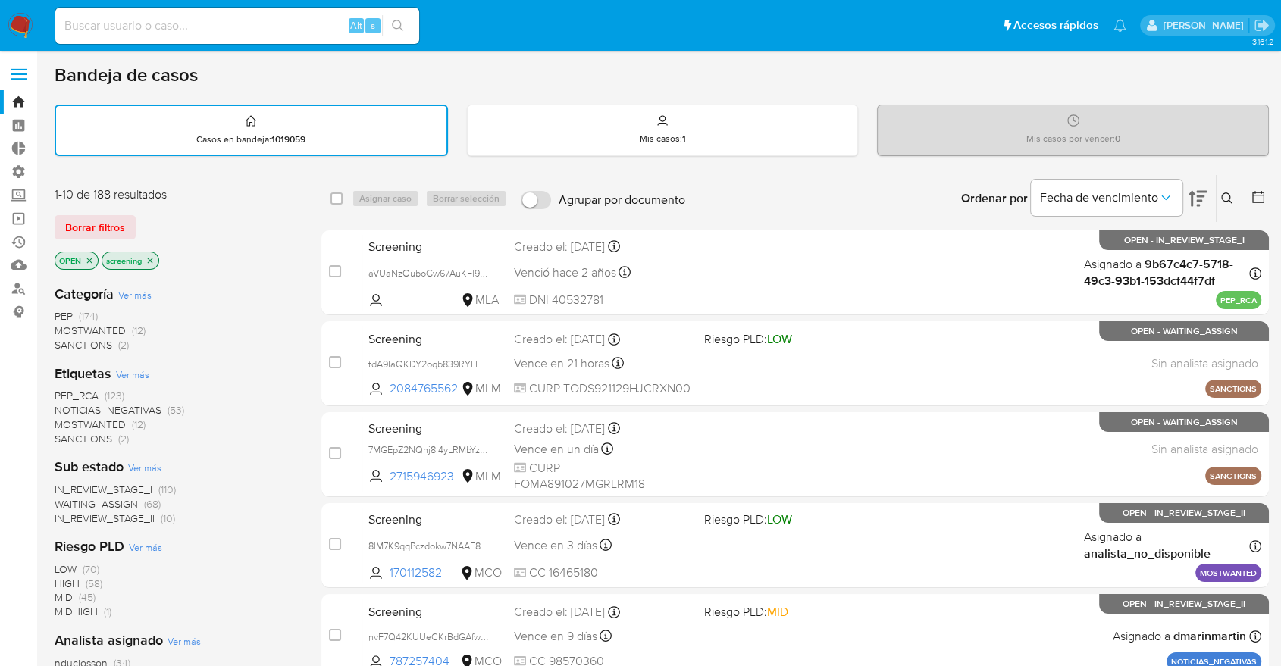
click at [141, 217] on div "Borrar filtros" at bounding box center [176, 227] width 242 height 24
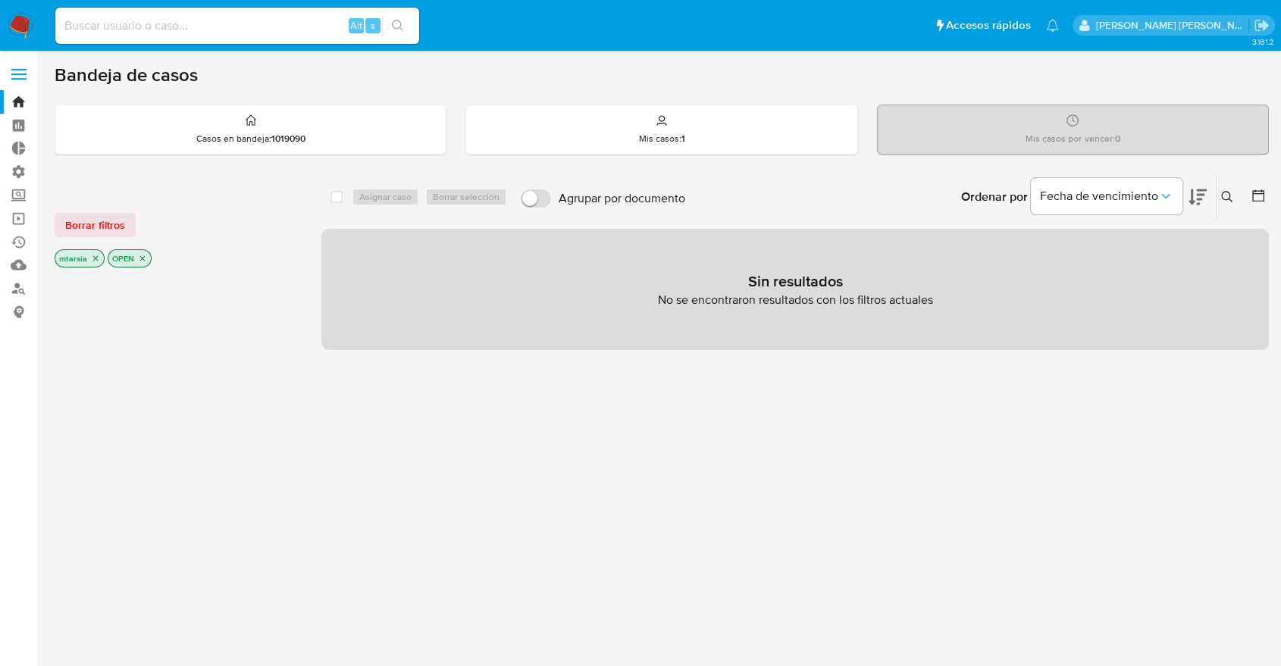
paste input "54640080"
click at [320, 27] on input "54640080" at bounding box center [237, 26] width 364 height 20
type input "54640080"
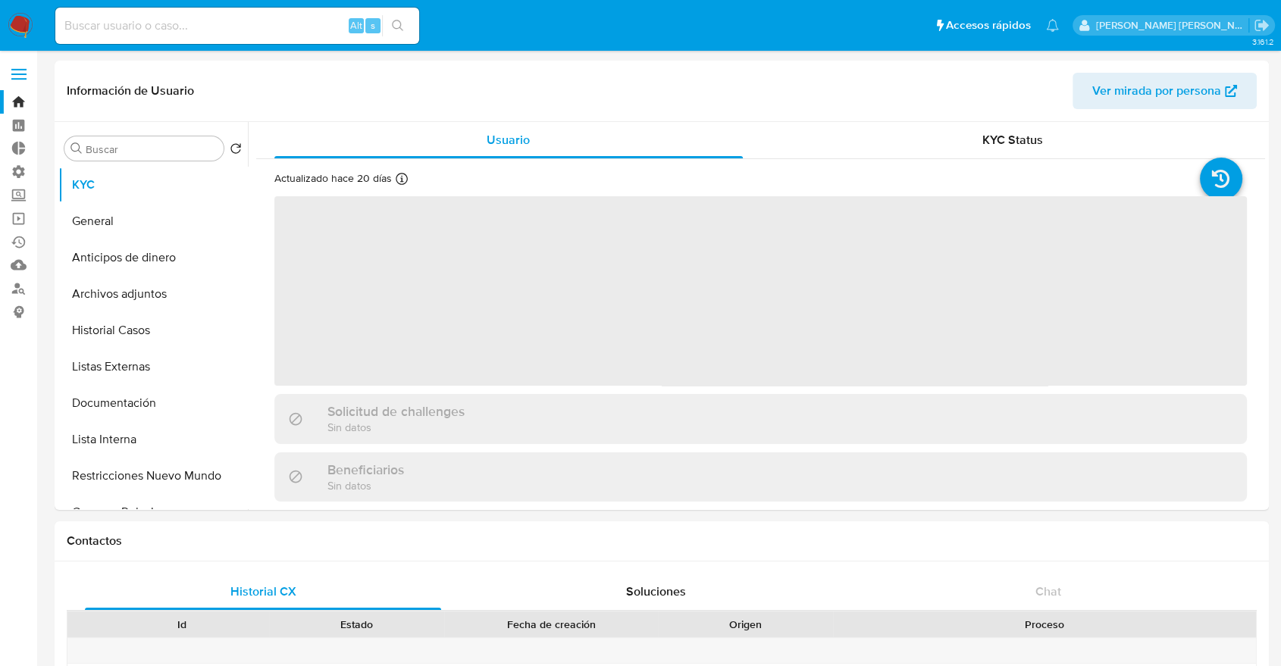
select select "10"
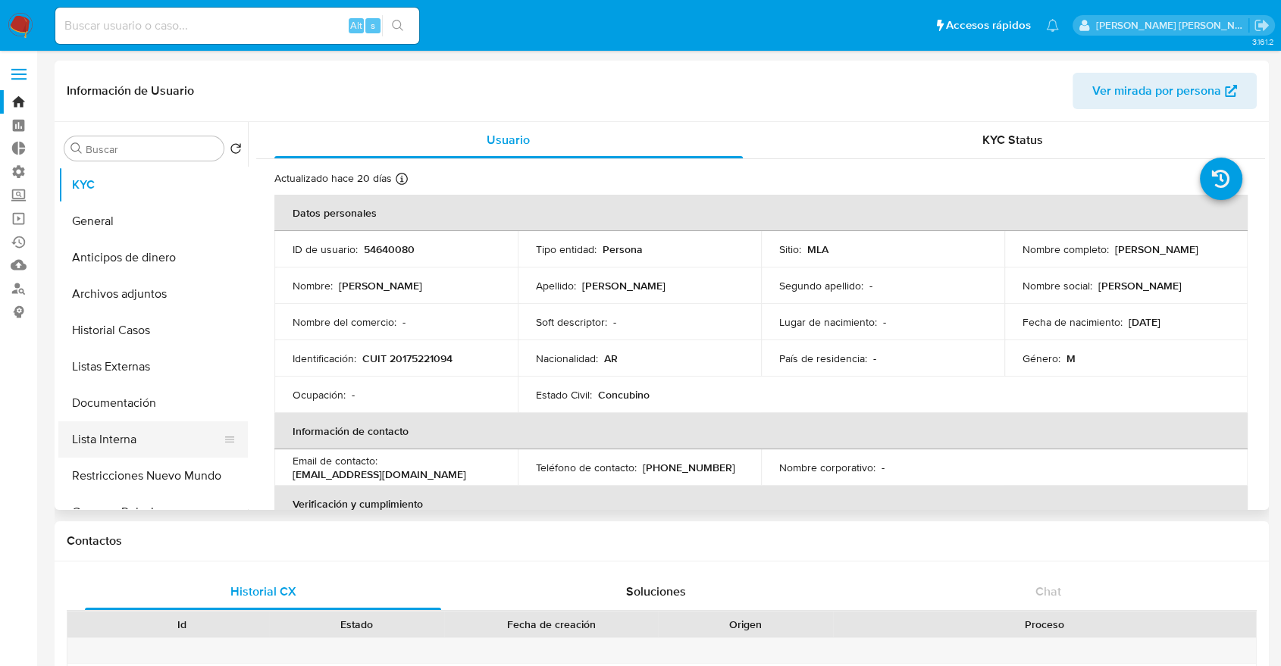
click at [156, 436] on button "Lista Interna" at bounding box center [146, 439] width 177 height 36
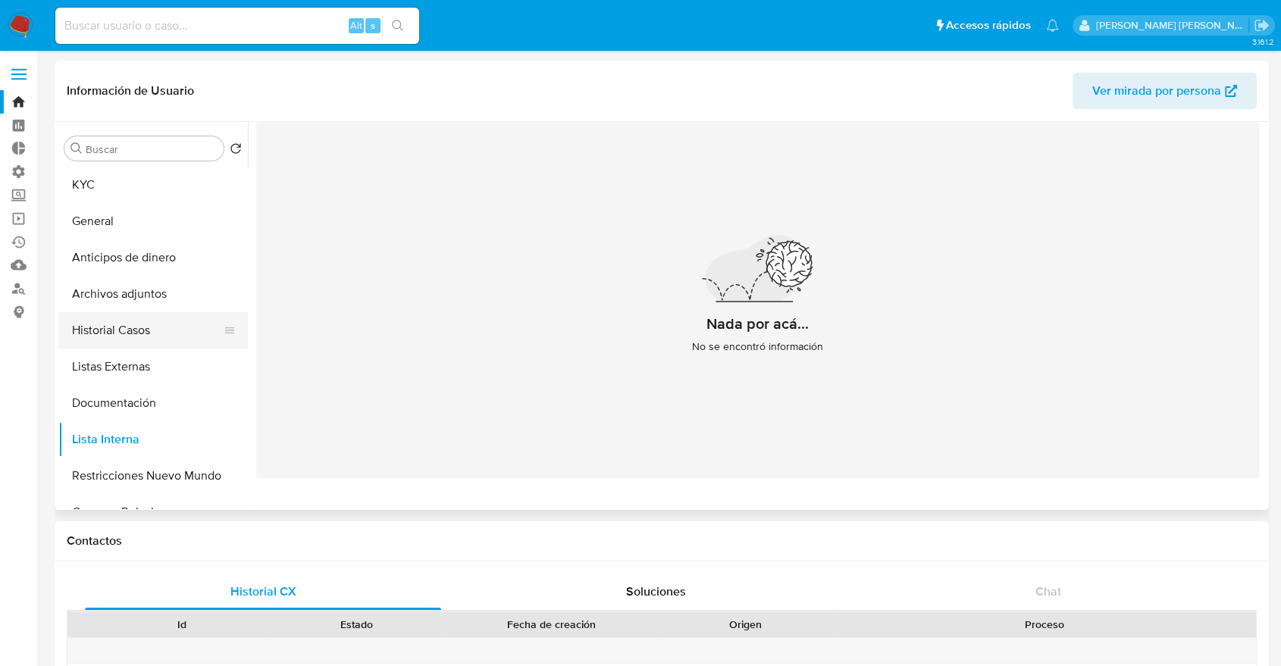
click at [179, 326] on button "Historial Casos" at bounding box center [146, 330] width 177 height 36
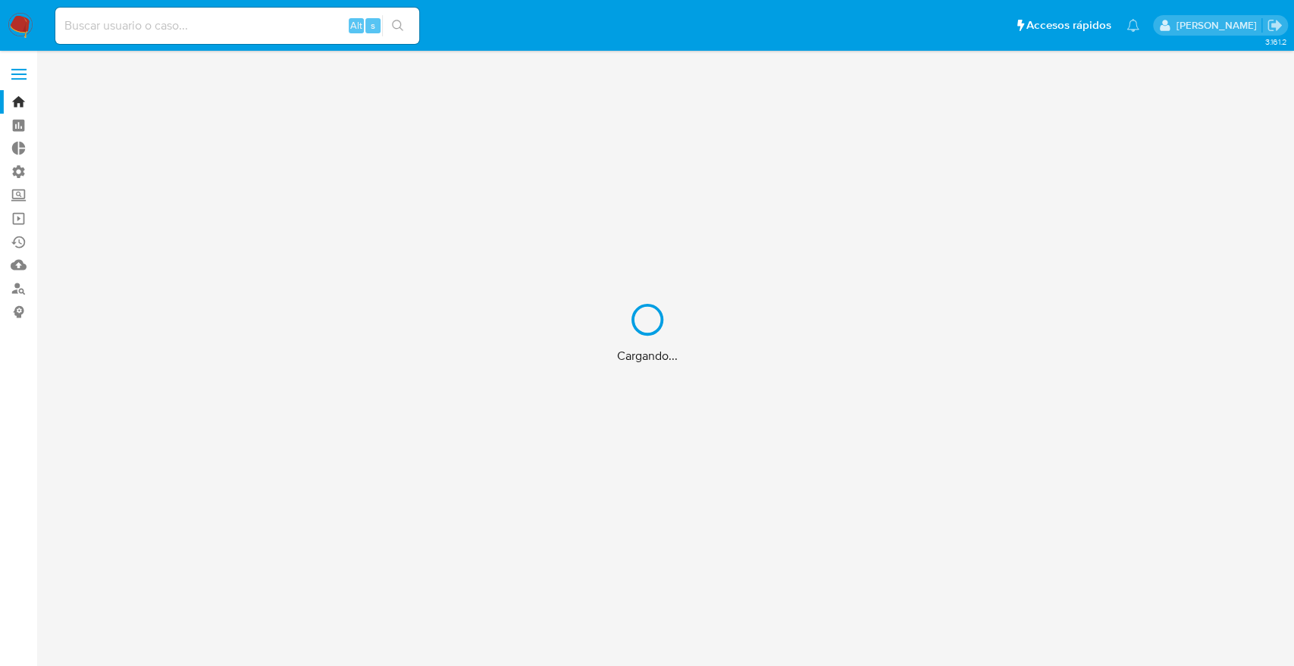
click at [263, 24] on div "Cargando..." at bounding box center [647, 333] width 1294 height 666
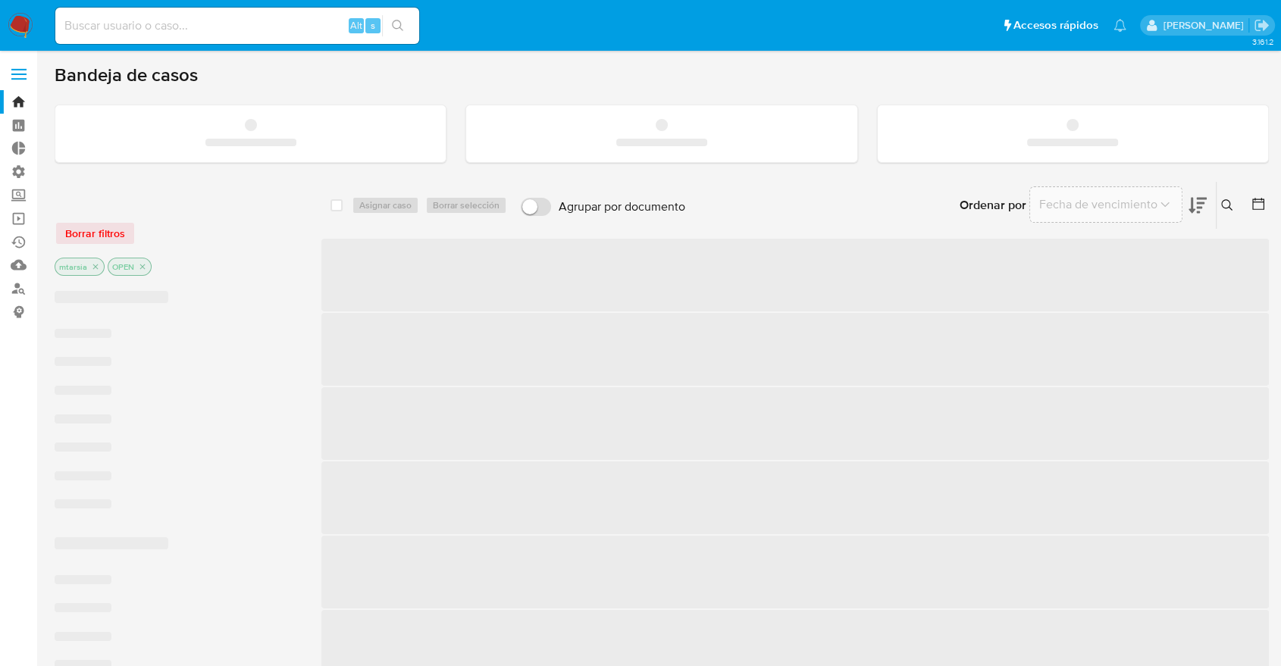
click at [263, 24] on input at bounding box center [237, 26] width 364 height 20
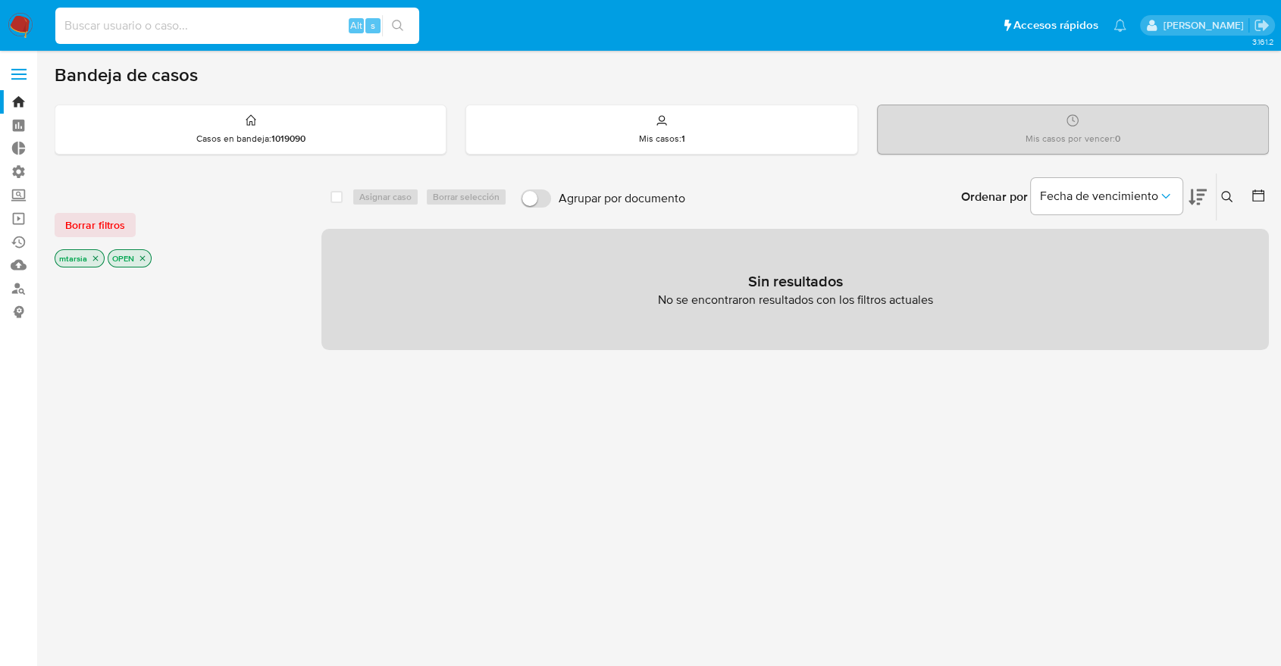
paste input "01V5SXudrXXbEOUxQeXQSJHJ"
type input "01V5SXudrXXbEOUxQeXQSJHJ"
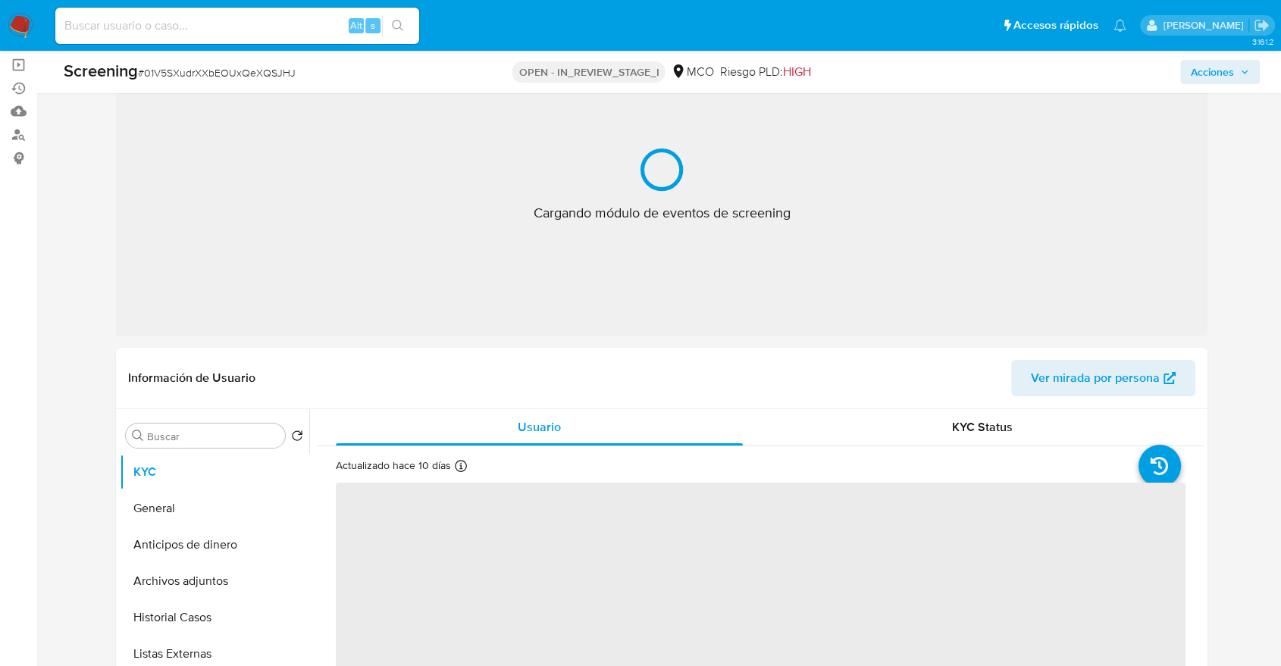
select select "10"
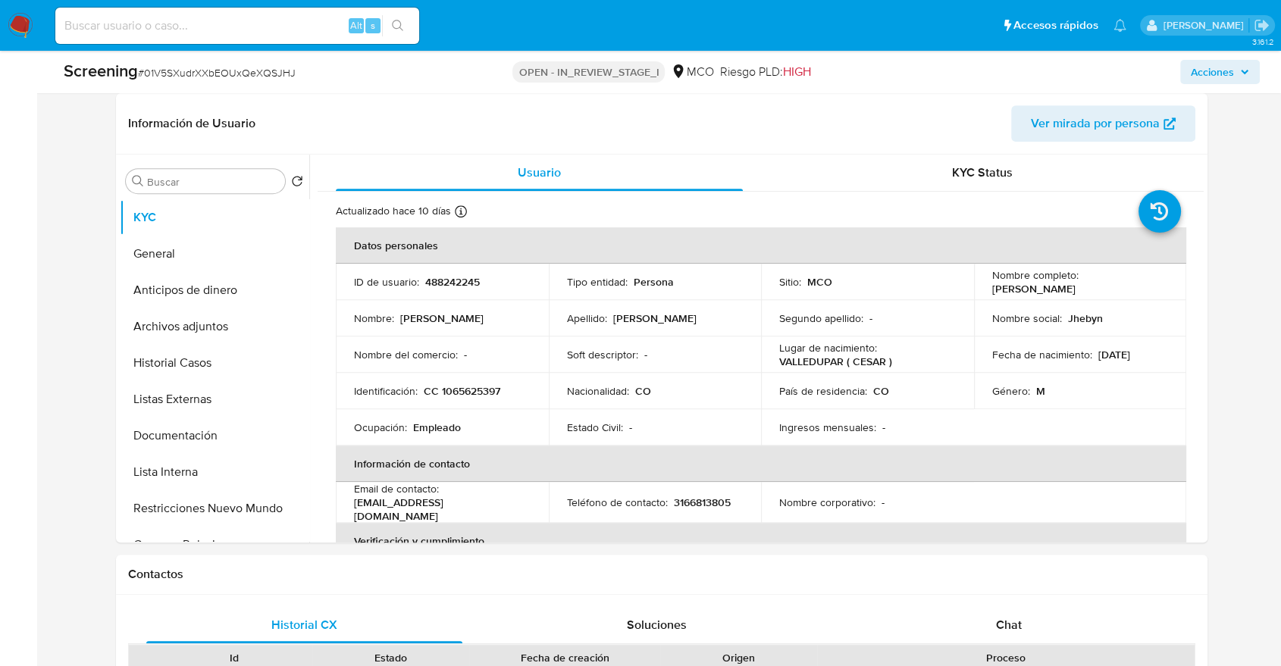
scroll to position [624, 0]
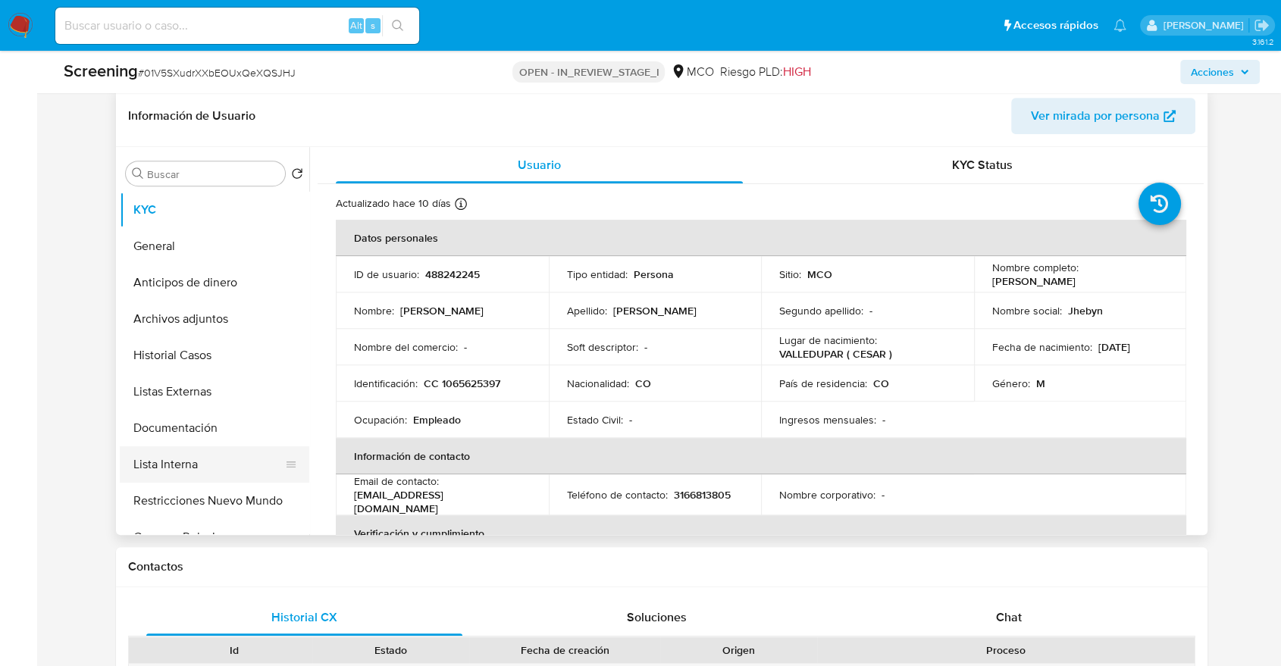
click at [239, 477] on button "Lista Interna" at bounding box center [208, 464] width 177 height 36
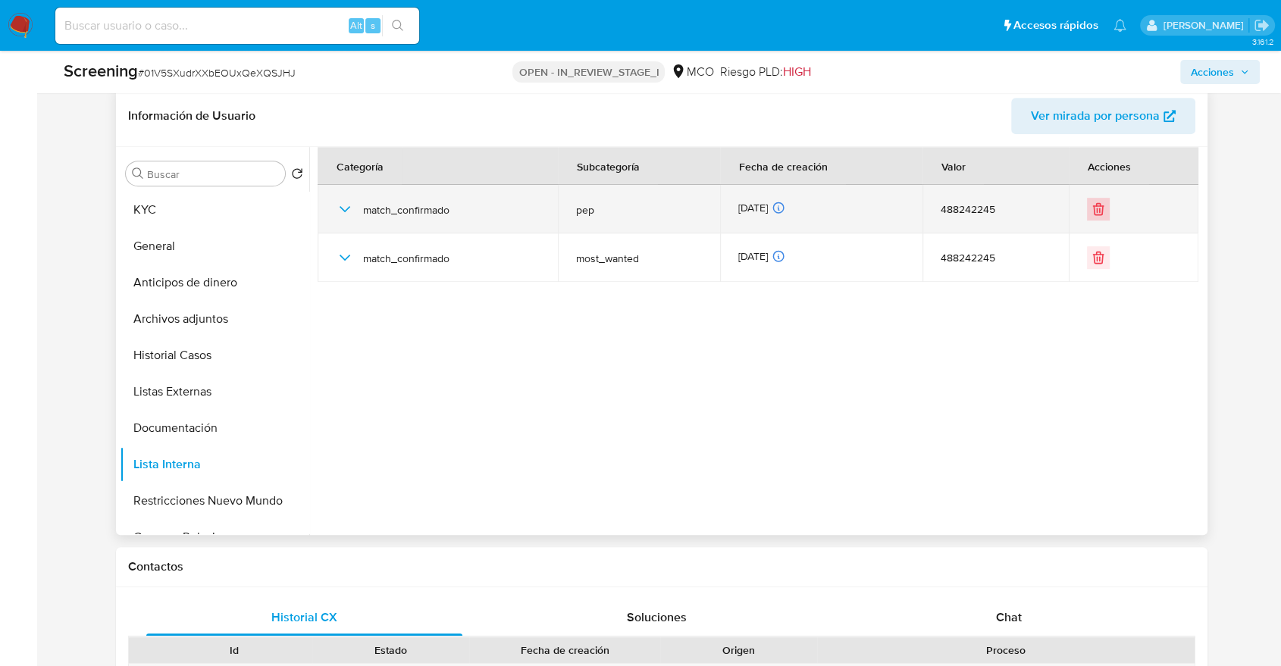
click at [1098, 216] on icon "Eliminar" at bounding box center [1097, 209] width 15 height 15
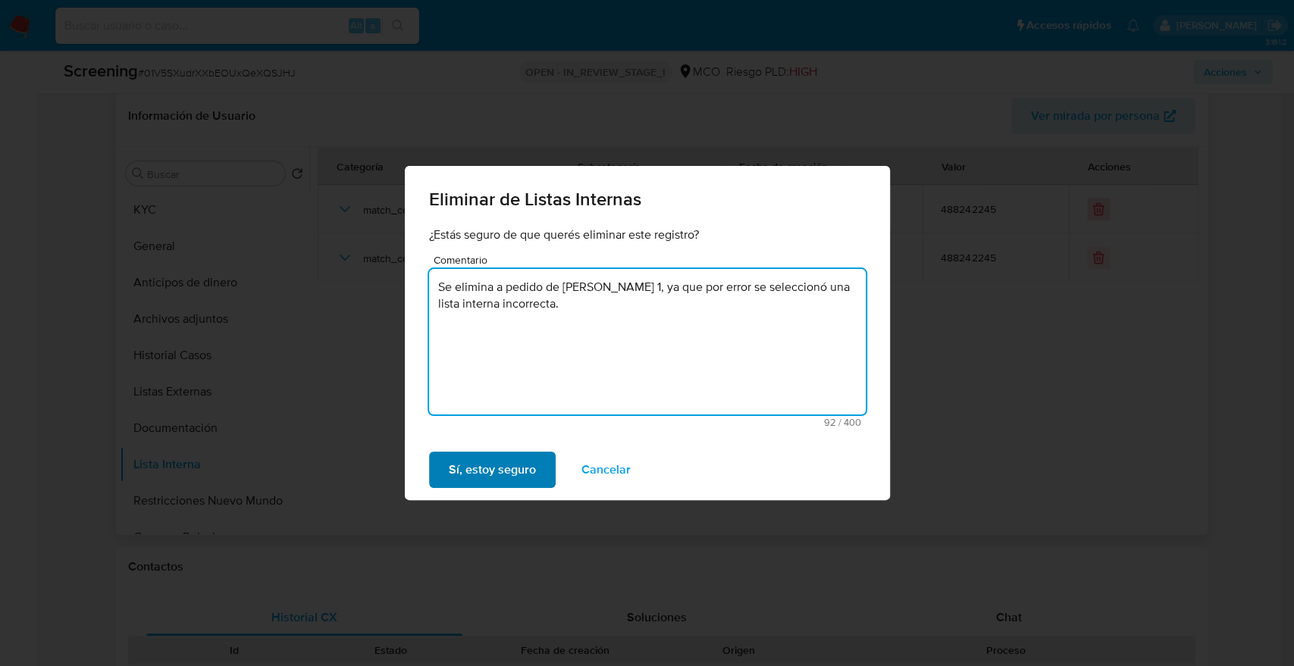
type textarea "Se elimina a pedido de [PERSON_NAME] 1, ya que por error se seleccionó una list…"
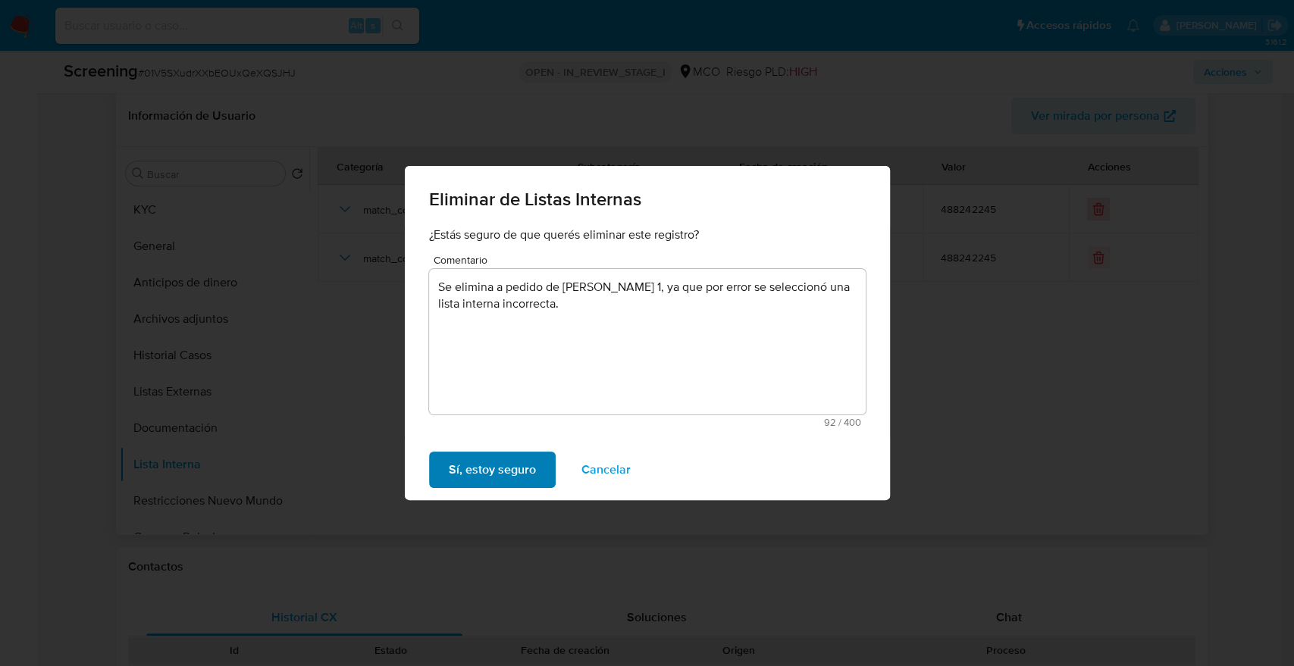
click at [545, 477] on button "Sí, estoy seguro" at bounding box center [492, 470] width 127 height 36
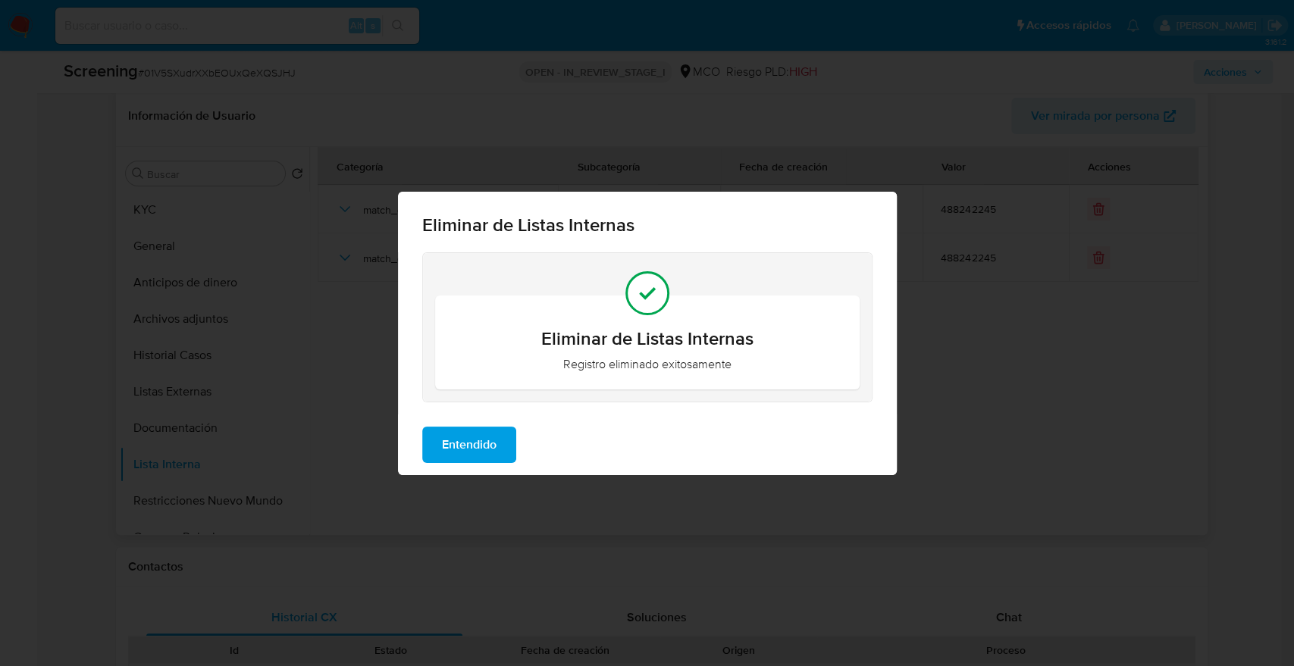
click at [510, 430] on button "Entendido" at bounding box center [469, 445] width 94 height 36
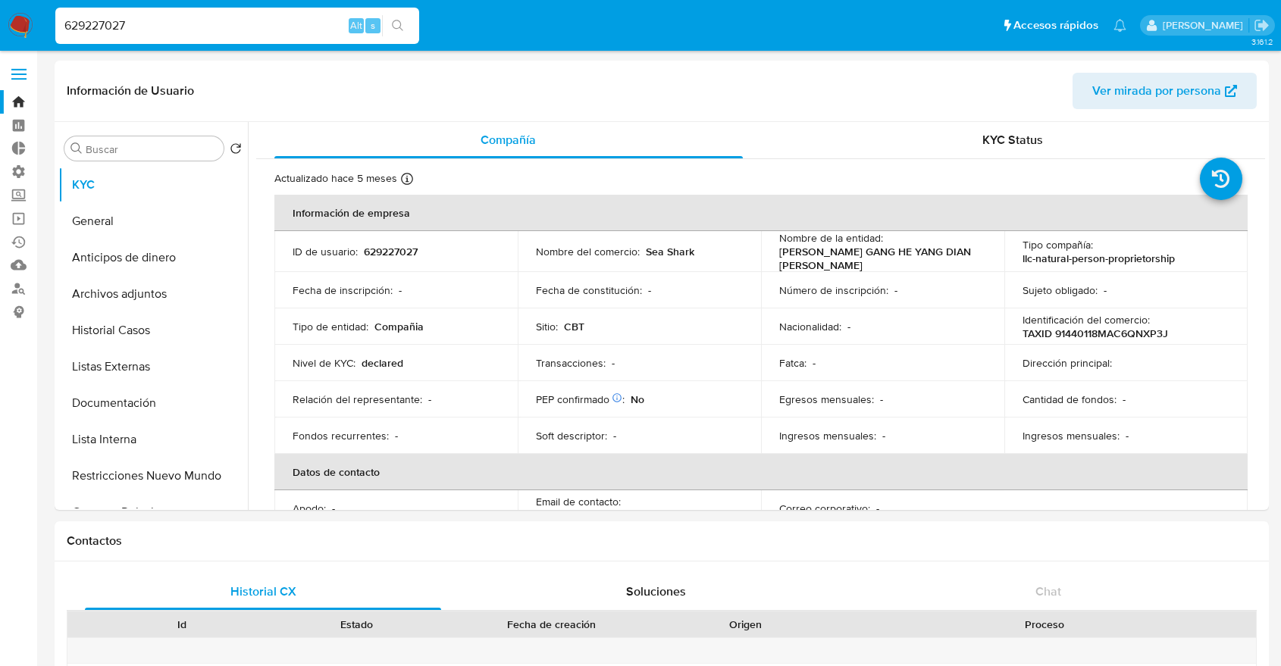
select select "10"
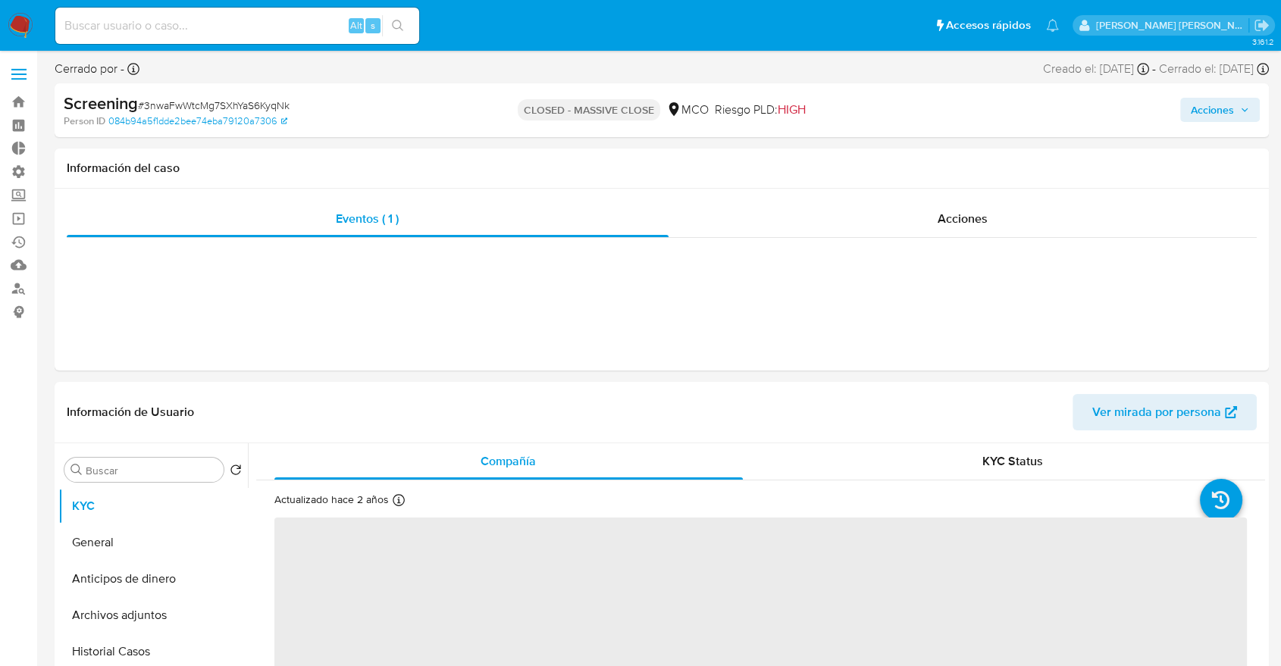
select select "10"
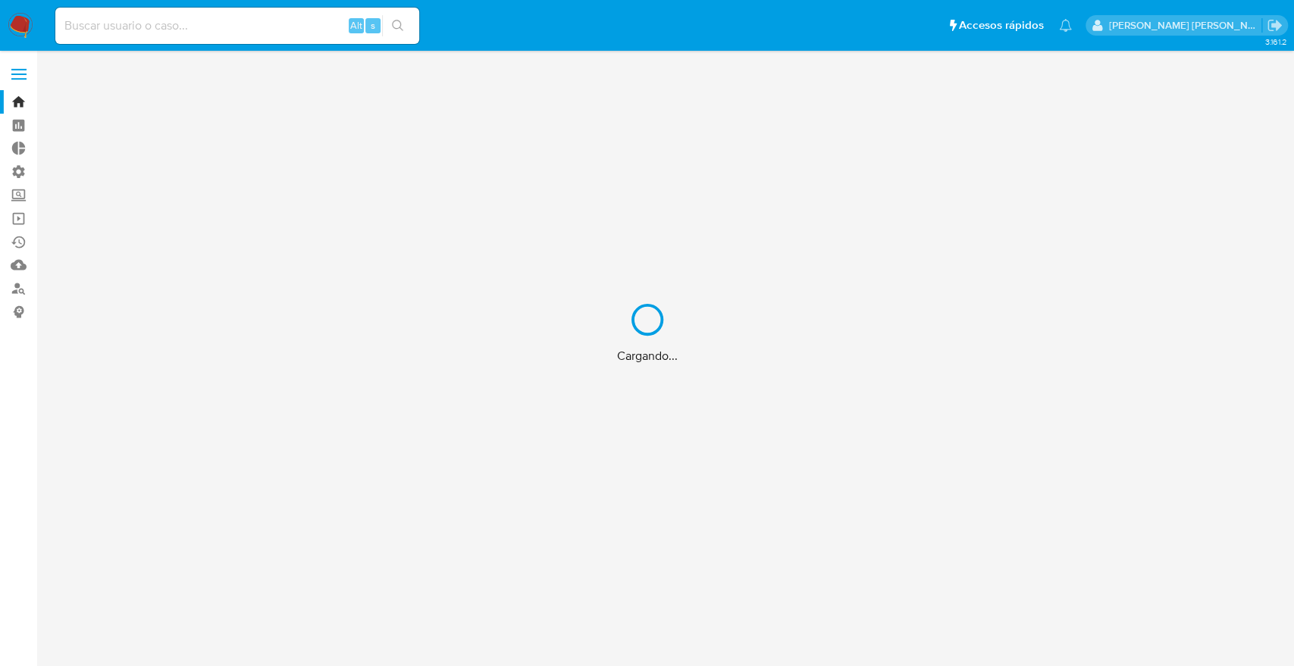
click at [200, 23] on div "Cargando..." at bounding box center [647, 333] width 1294 height 666
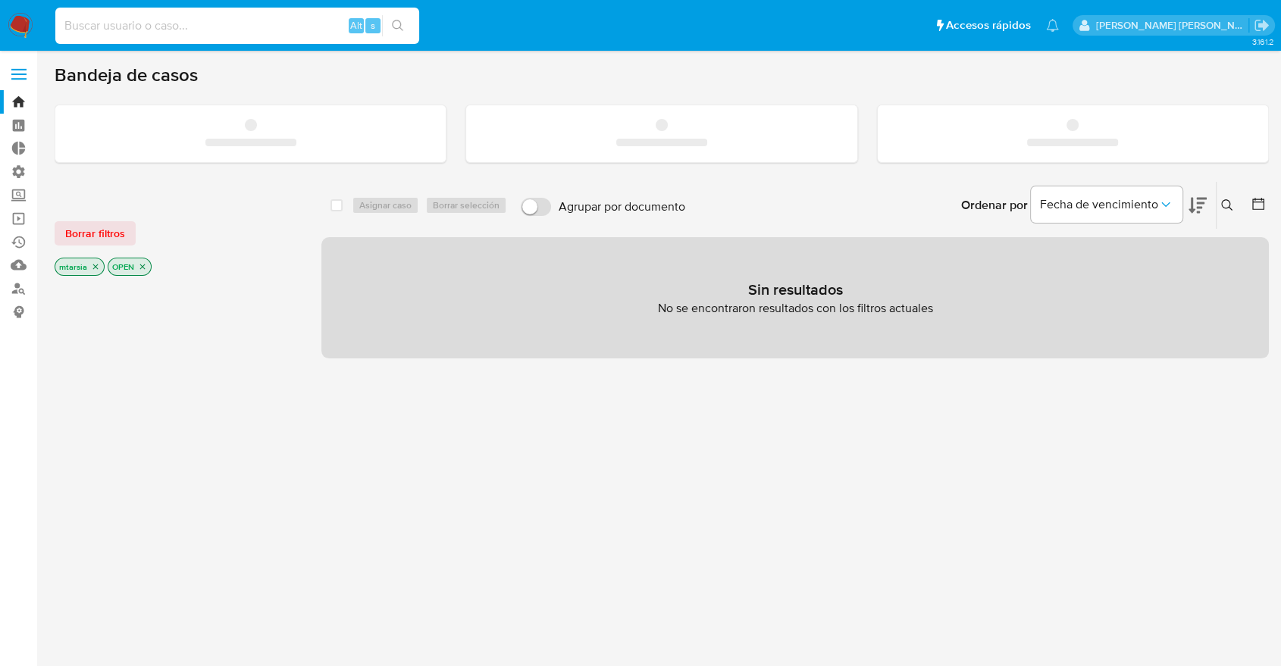
click at [200, 23] on input at bounding box center [237, 26] width 364 height 20
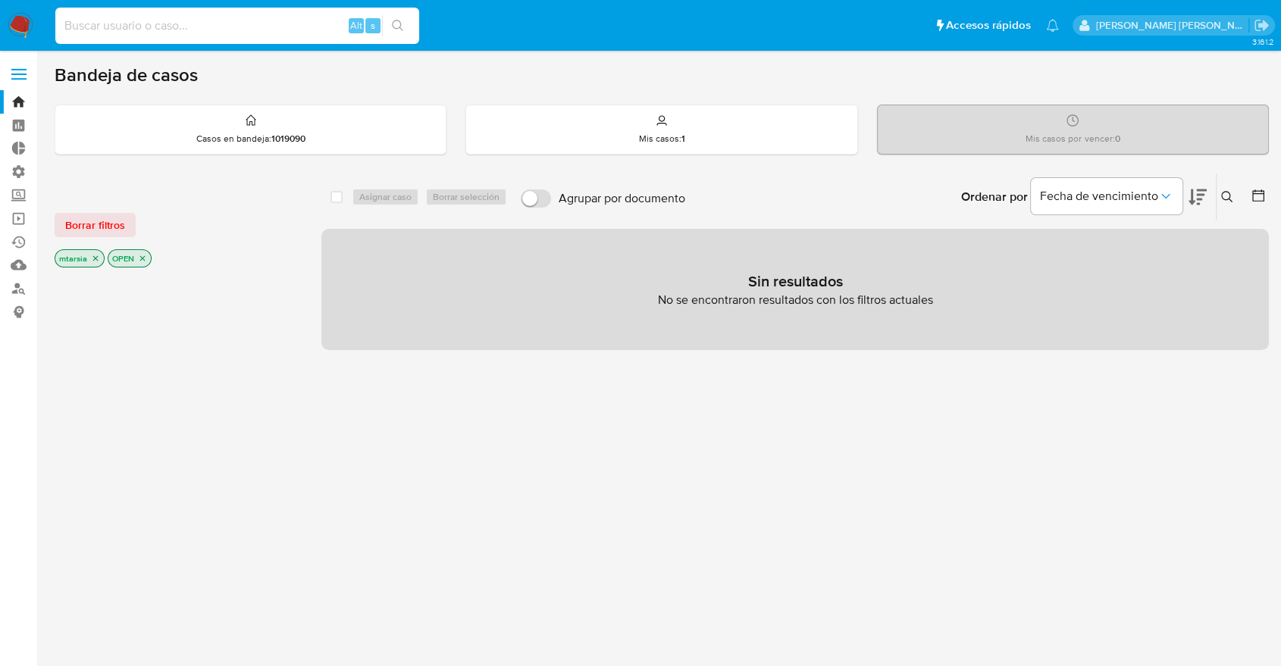
paste input "525507242"
type input "525507242"
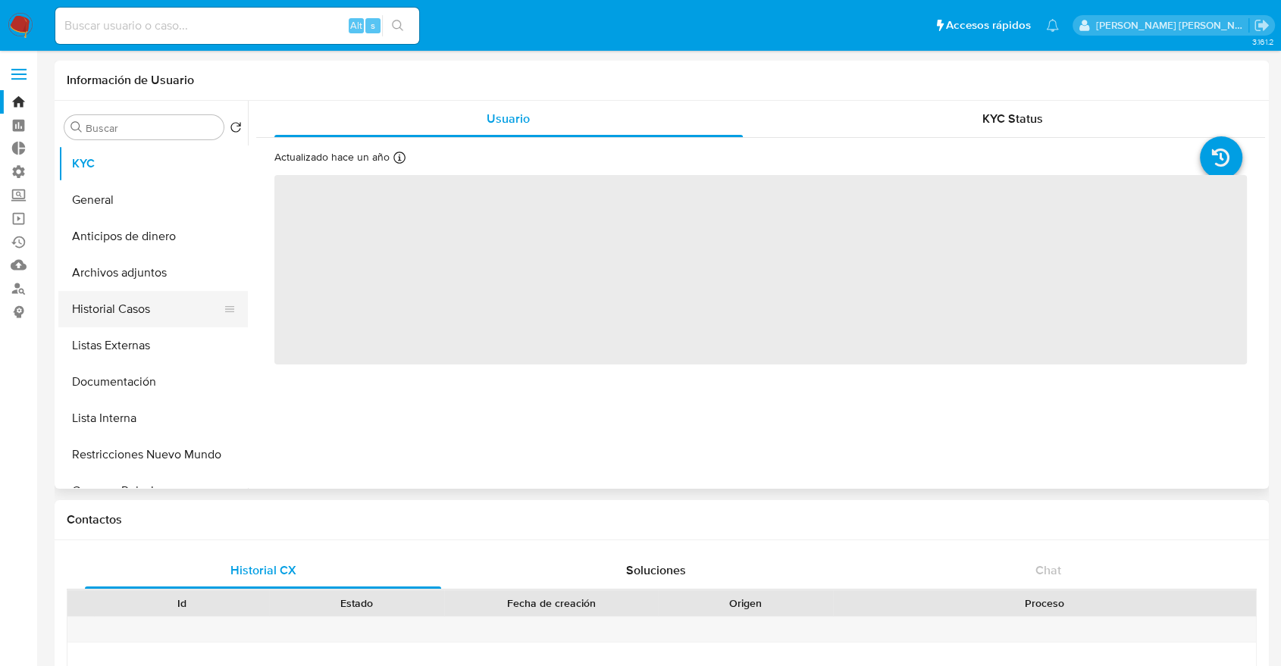
select select "10"
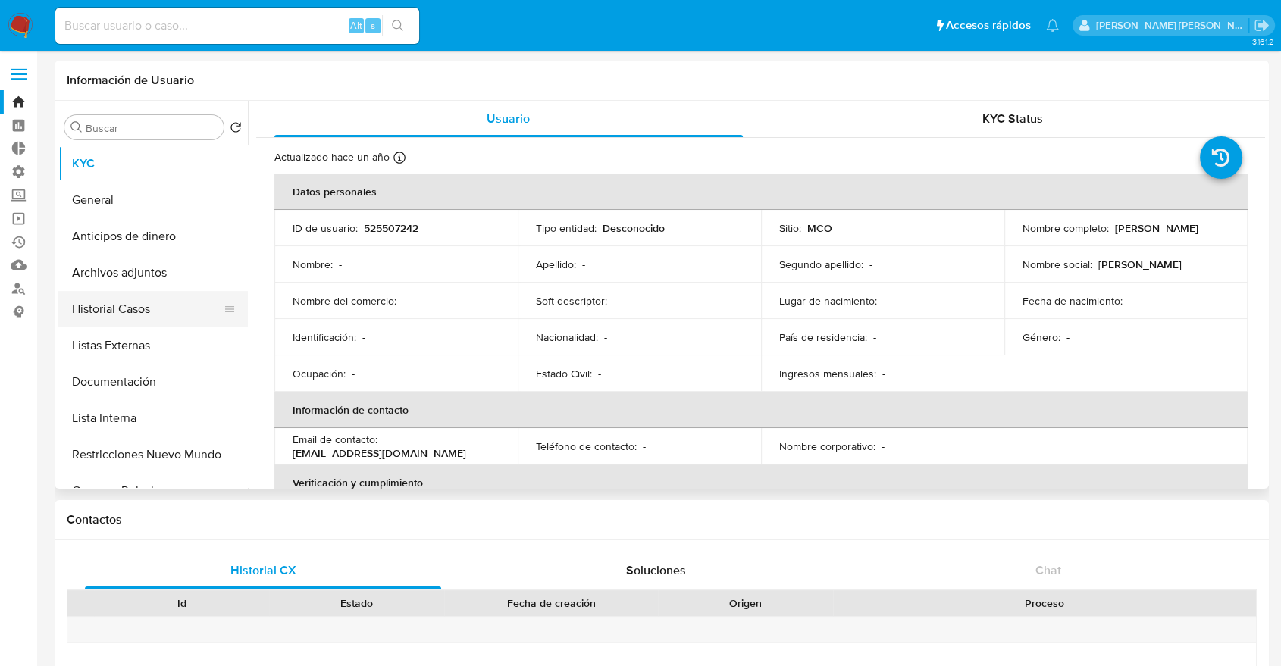
click at [163, 302] on button "Historial Casos" at bounding box center [146, 309] width 177 height 36
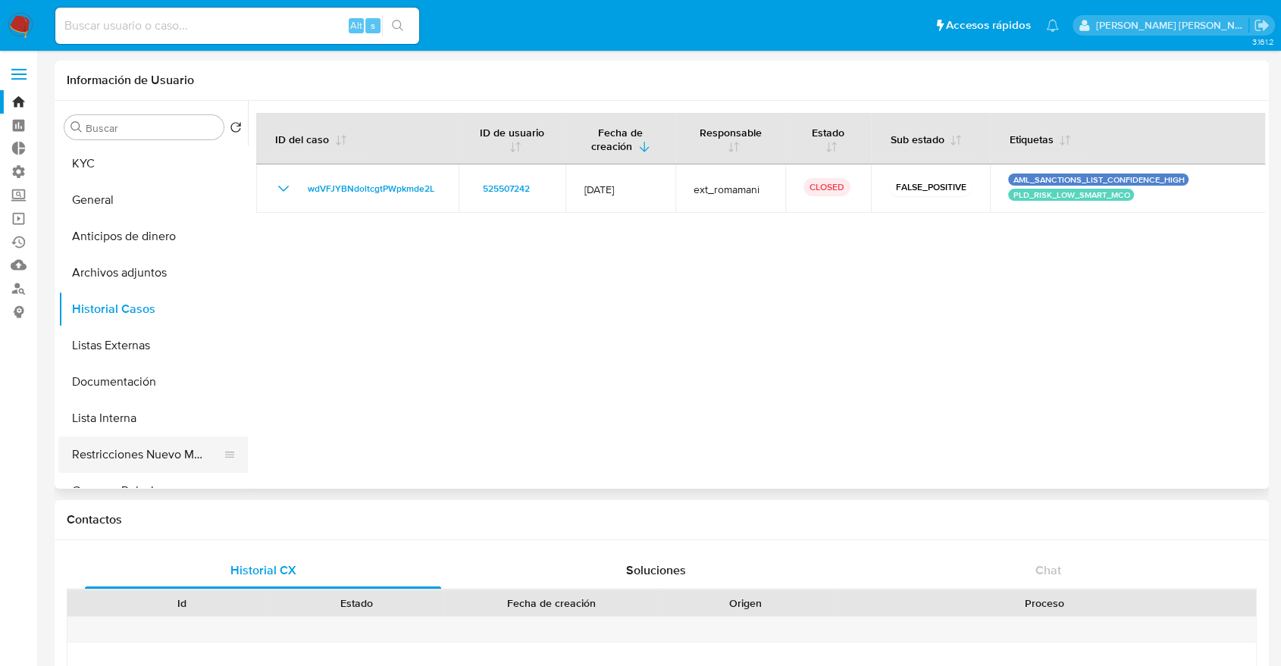
click at [82, 447] on button "Restricciones Nuevo Mundo" at bounding box center [146, 454] width 177 height 36
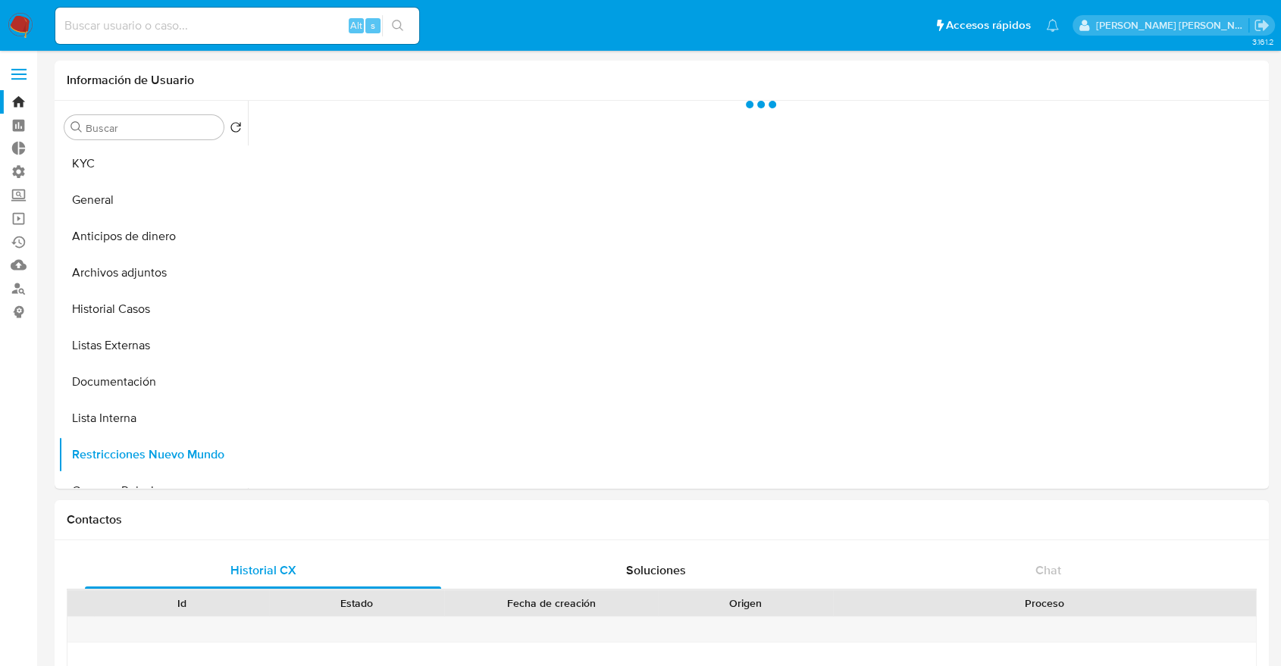
click at [937, 35] on ul "Pausado Ver notificaciones Alt s Accesos rápidos Presiona las siguientes teclas…" at bounding box center [557, 25] width 1018 height 38
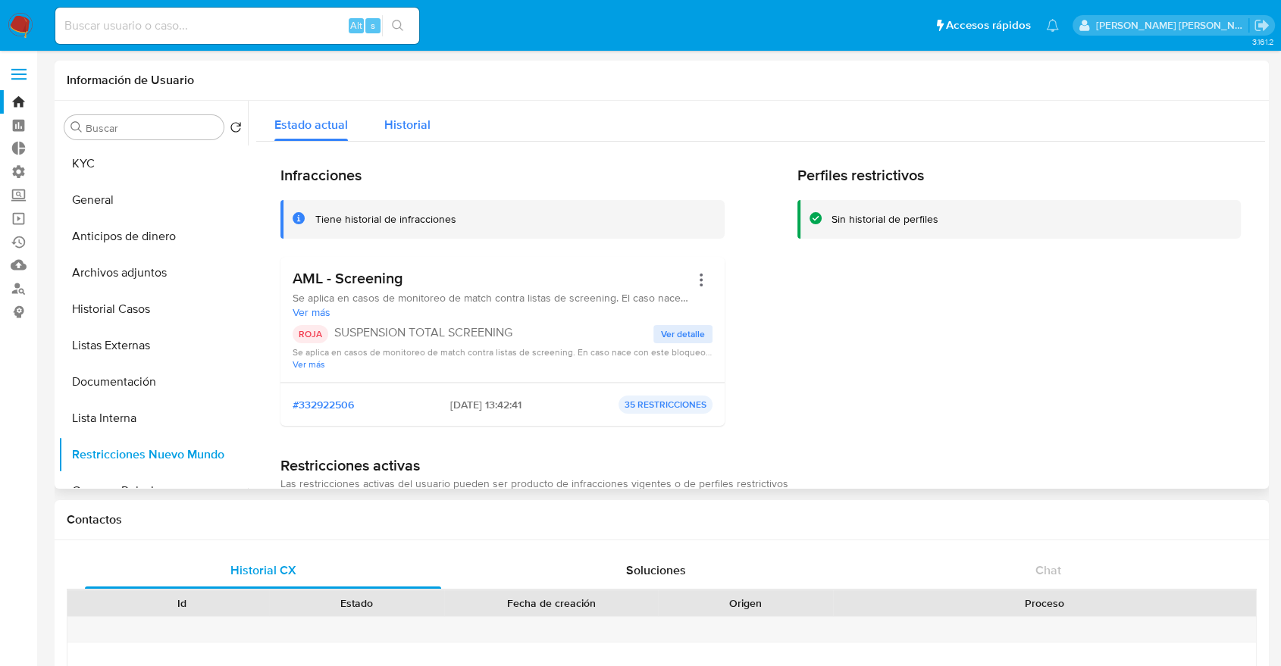
click at [438, 133] on button "Historial" at bounding box center [407, 121] width 83 height 40
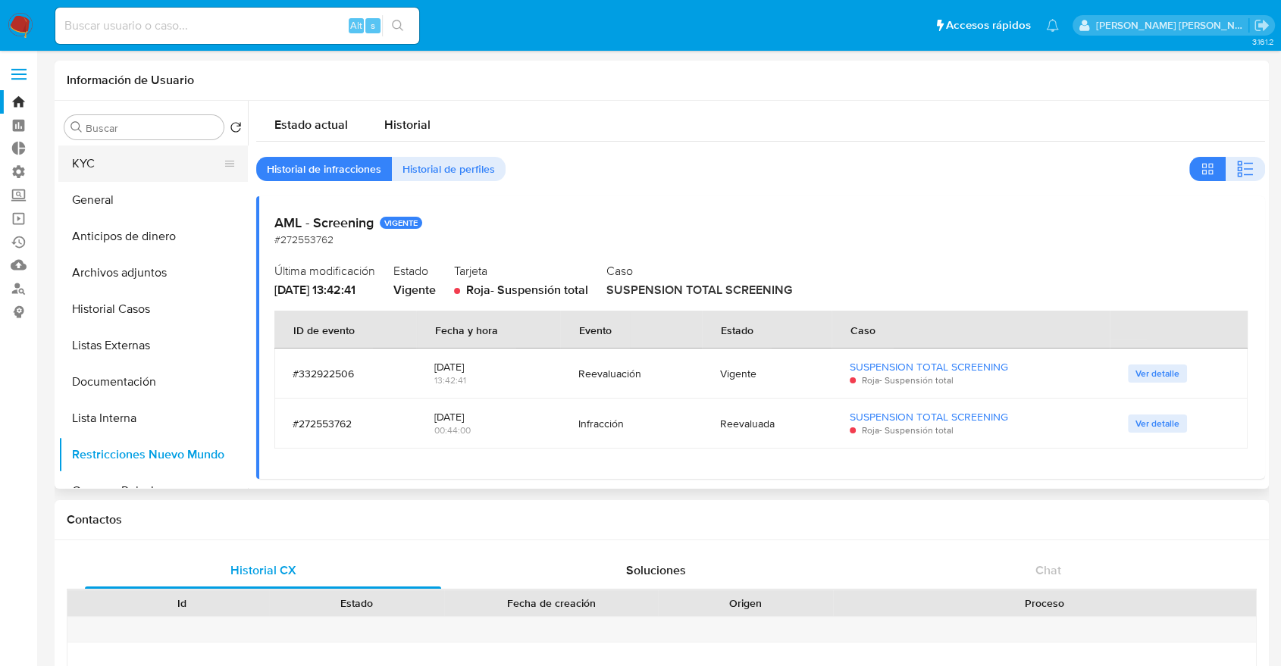
click at [127, 177] on button "KYC" at bounding box center [146, 163] width 177 height 36
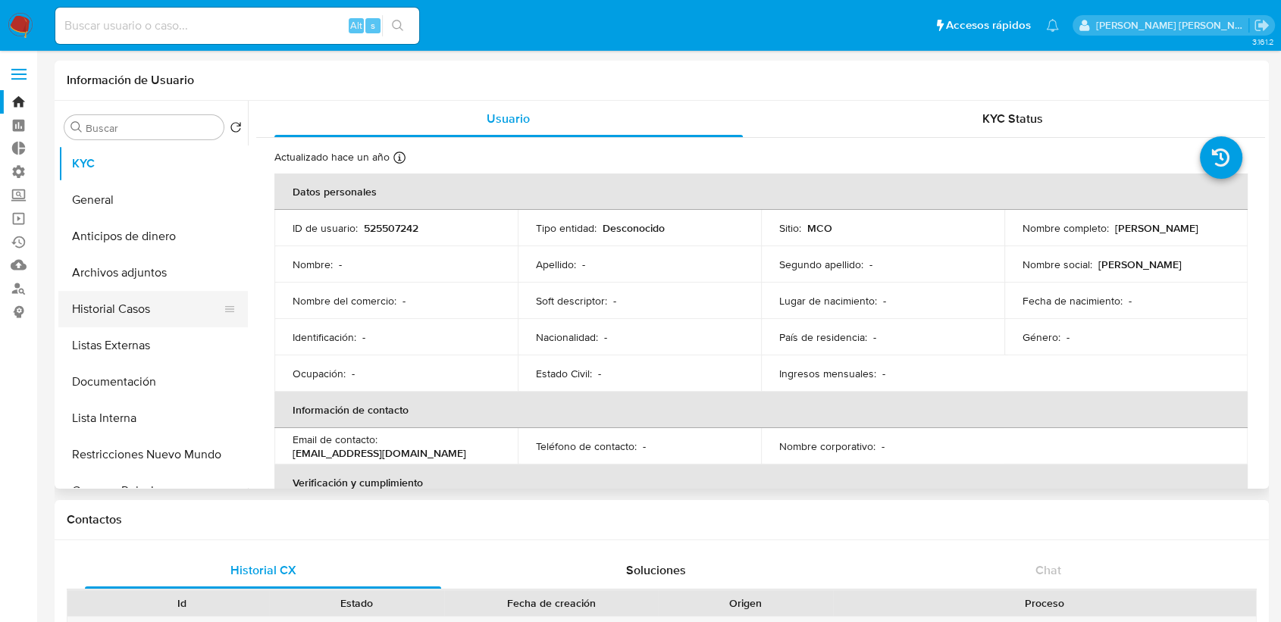
click at [173, 302] on button "Historial Casos" at bounding box center [146, 309] width 177 height 36
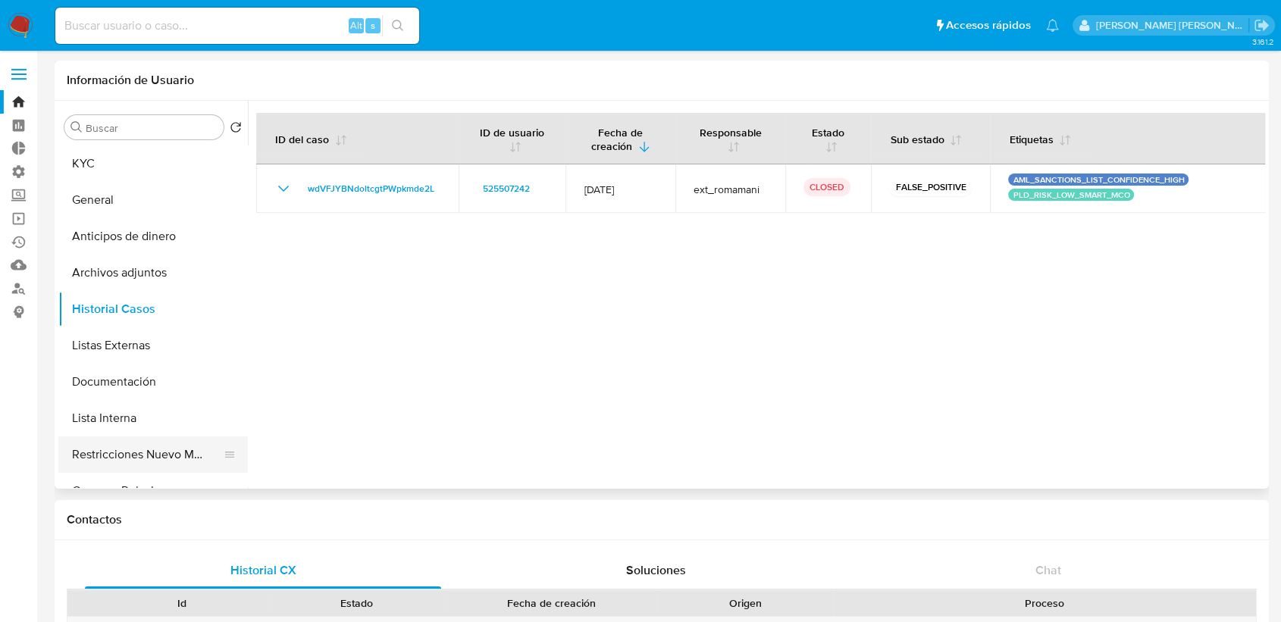
click at [72, 455] on button "Restricciones Nuevo Mundo" at bounding box center [146, 454] width 177 height 36
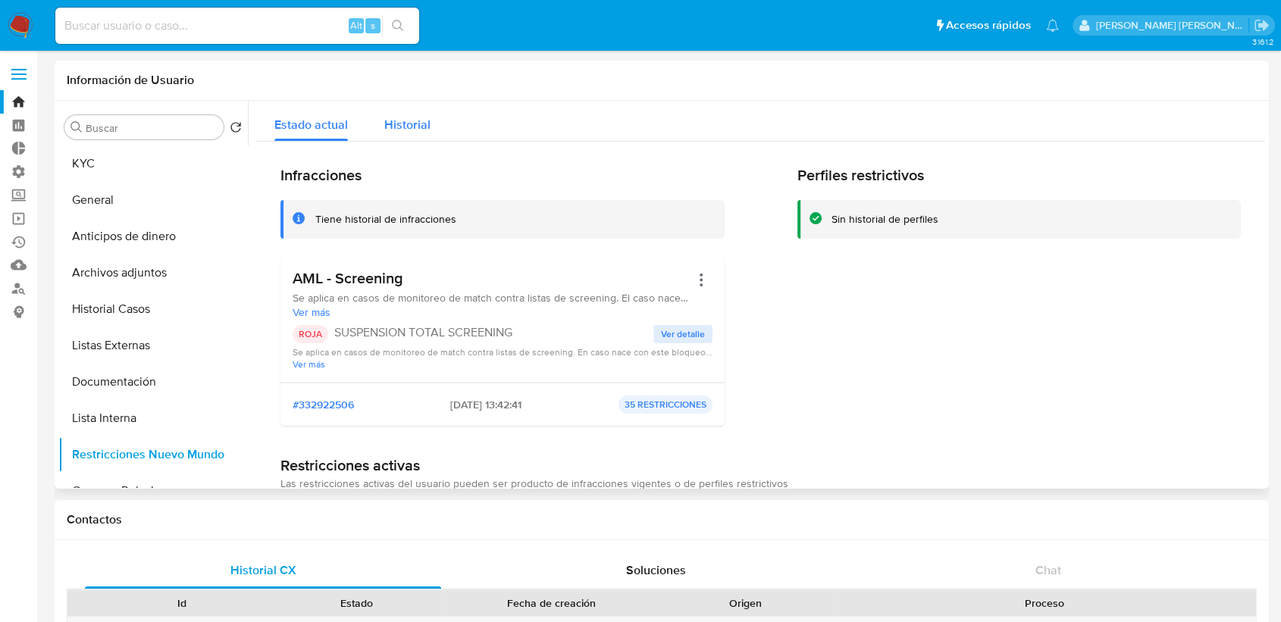
click at [377, 107] on button "Historial" at bounding box center [407, 121] width 83 height 40
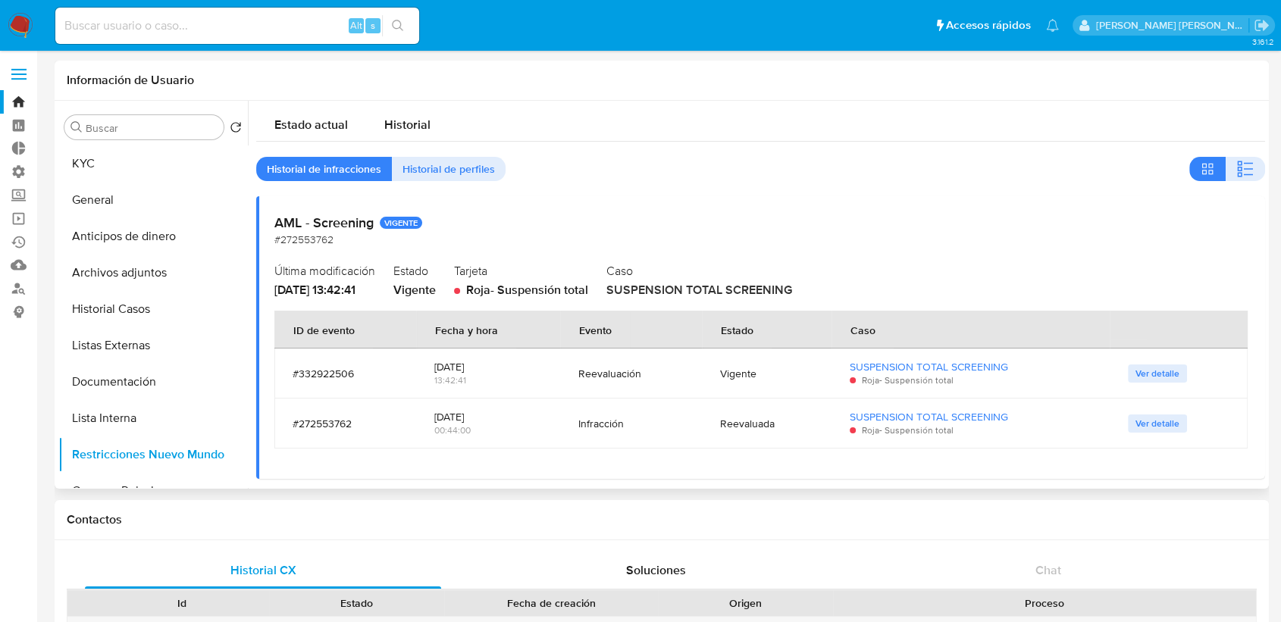
click at [628, 375] on div "Reevaluación" at bounding box center [630, 374] width 105 height 14
click at [1128, 374] on button "Ver detalle" at bounding box center [1157, 374] width 59 height 18
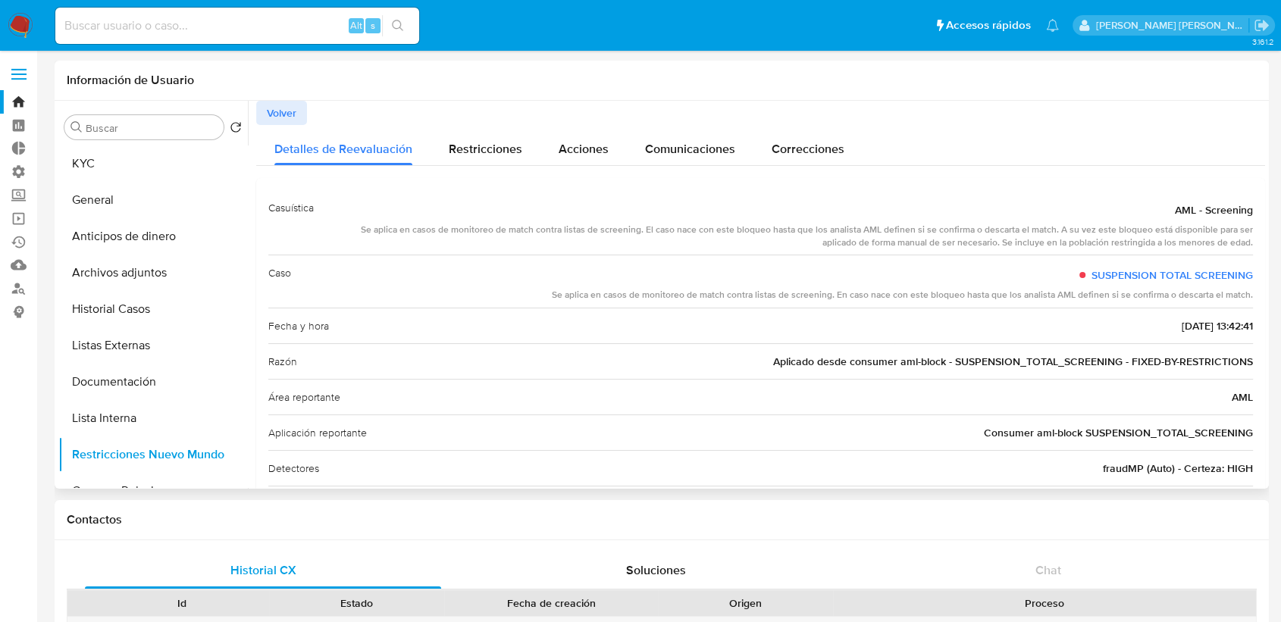
click at [291, 120] on span "Volver" at bounding box center [282, 112] width 30 height 21
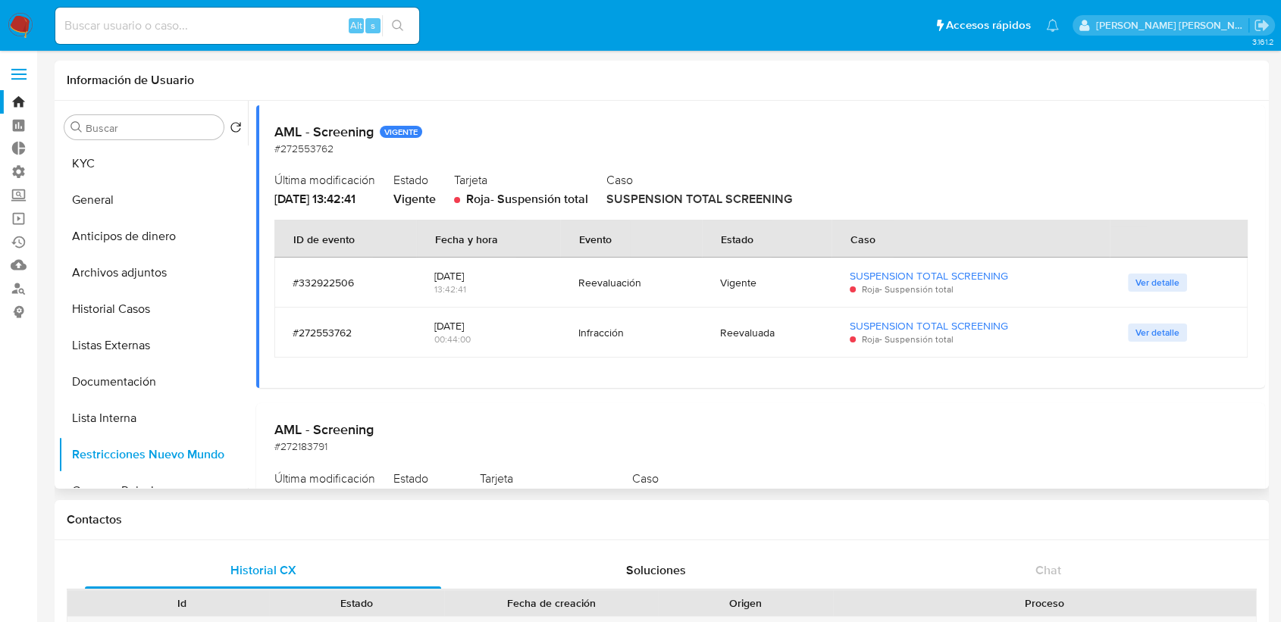
scroll to position [86, 0]
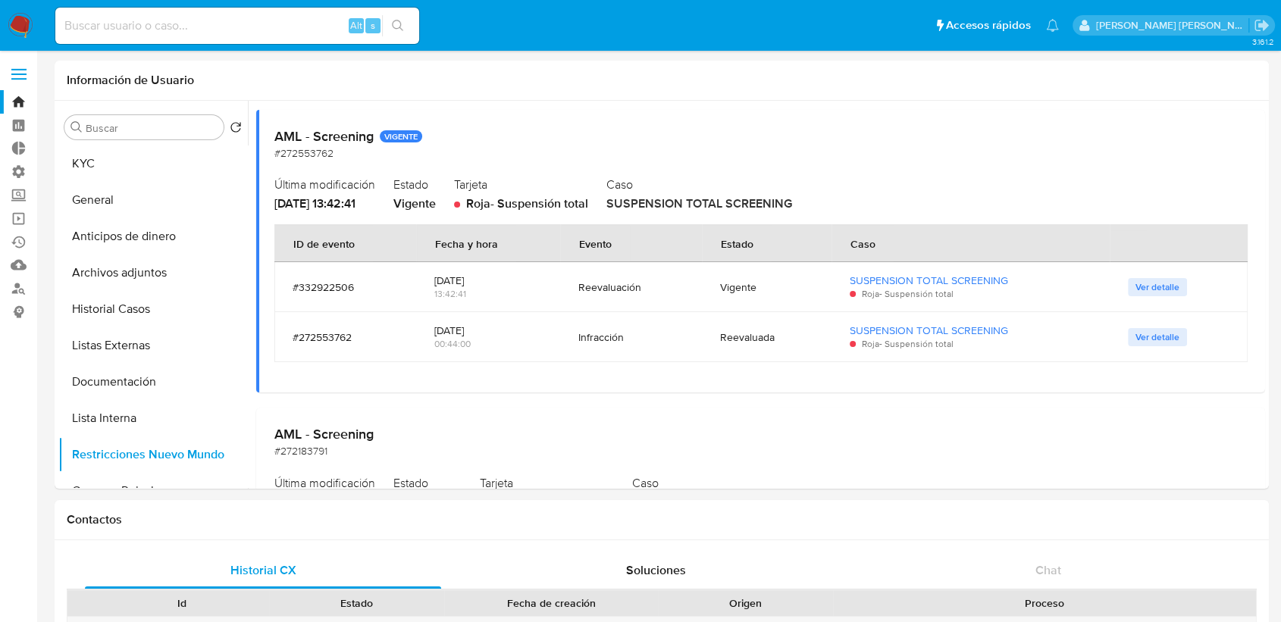
click at [1135, 289] on span "Ver detalle" at bounding box center [1157, 287] width 44 height 15
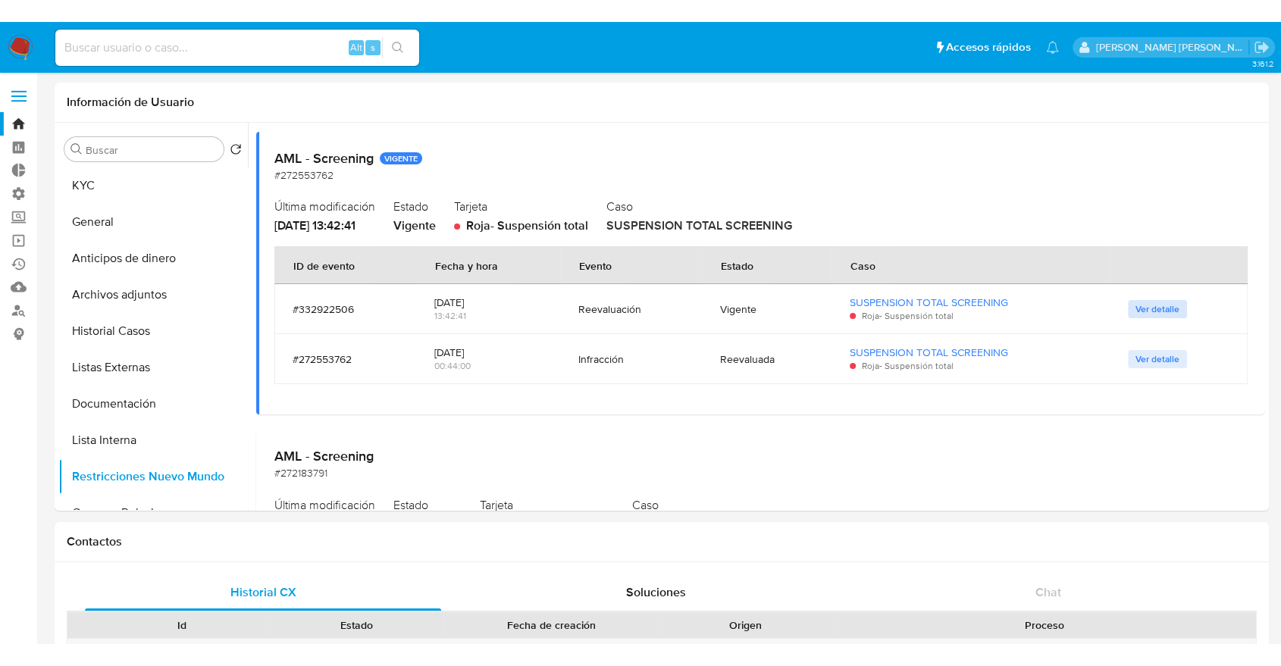
scroll to position [0, 0]
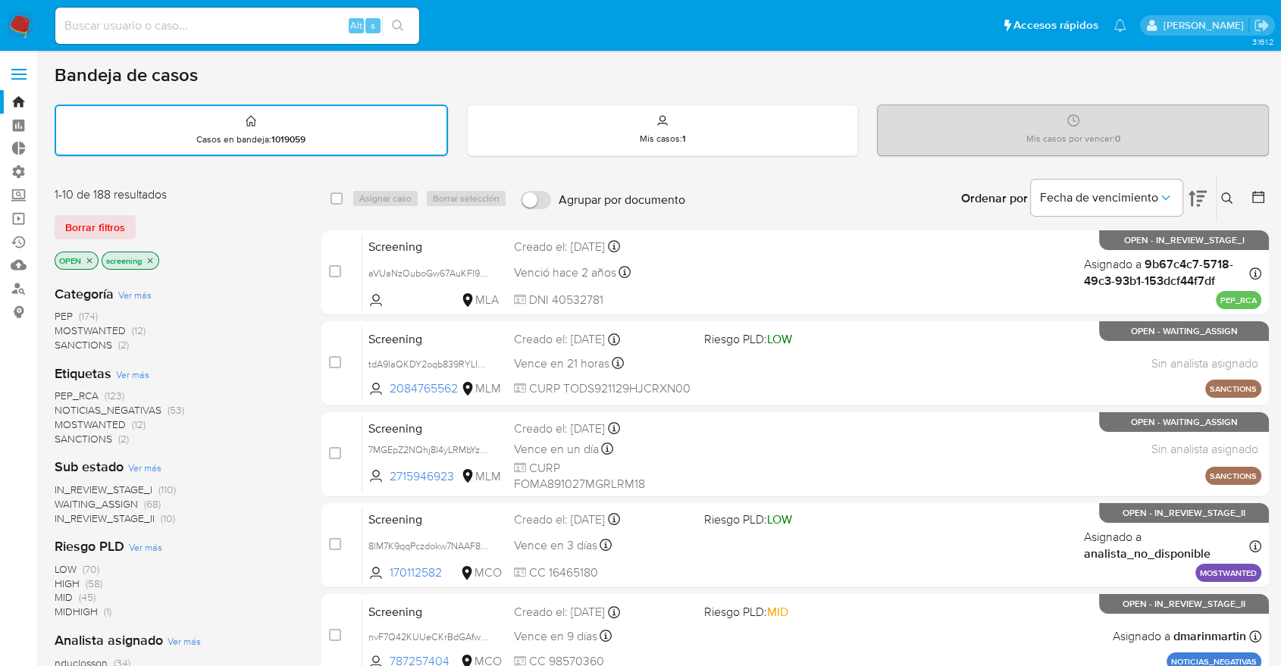
click at [148, 221] on div "Borrar filtros" at bounding box center [176, 227] width 242 height 24
click at [136, 217] on div "Borrar filtros" at bounding box center [176, 227] width 242 height 24
